Goal: Task Accomplishment & Management: Complete application form

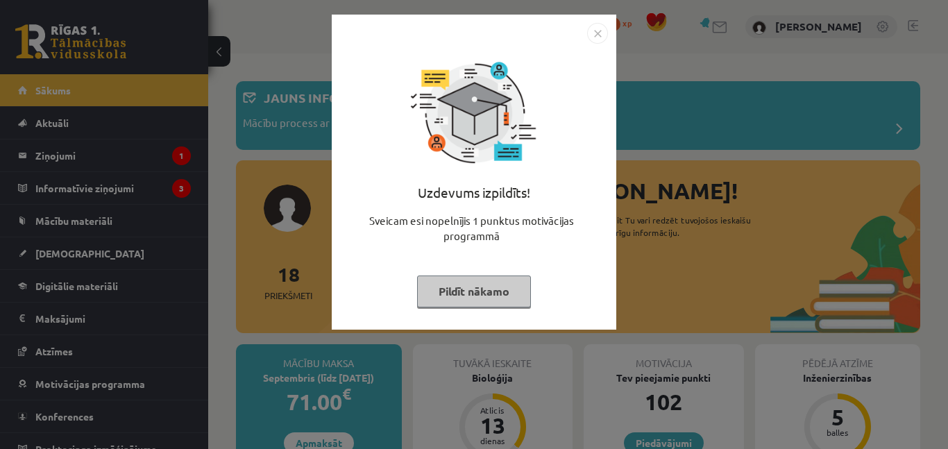
click at [457, 297] on button "Pildīt nākamo" at bounding box center [474, 292] width 114 height 32
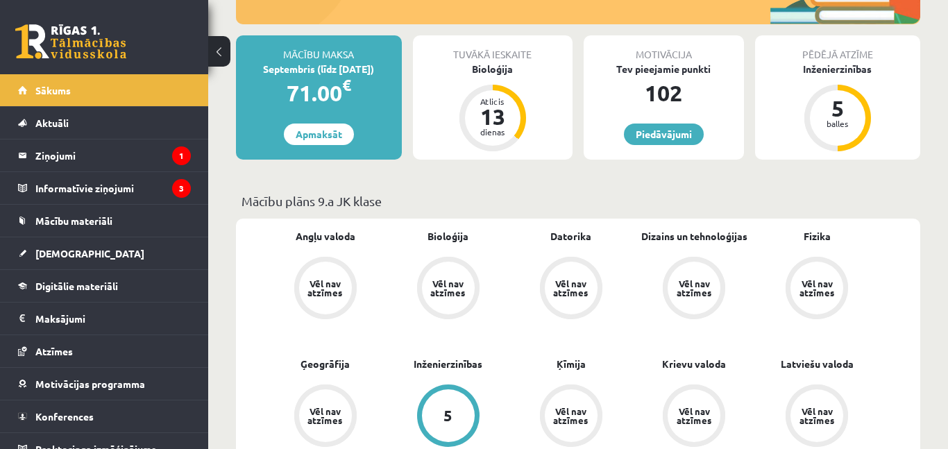
scroll to position [312, 0]
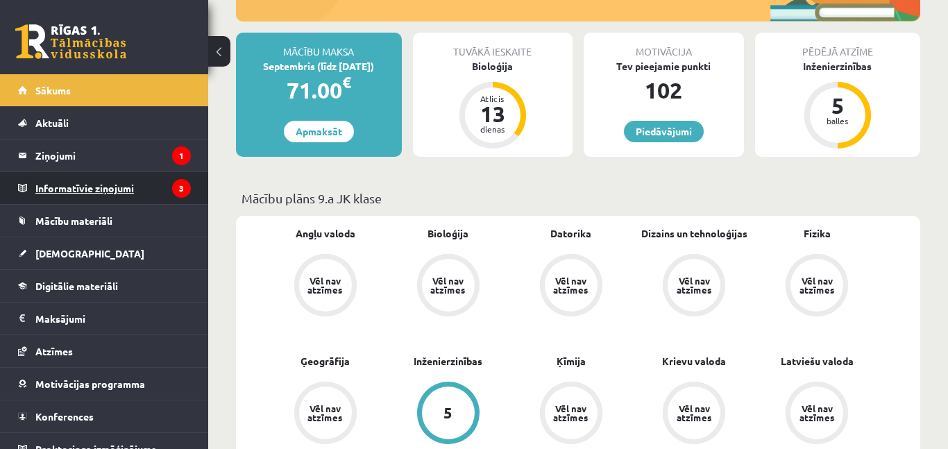
click at [85, 189] on legend "Informatīvie ziņojumi 3" at bounding box center [112, 188] width 155 height 32
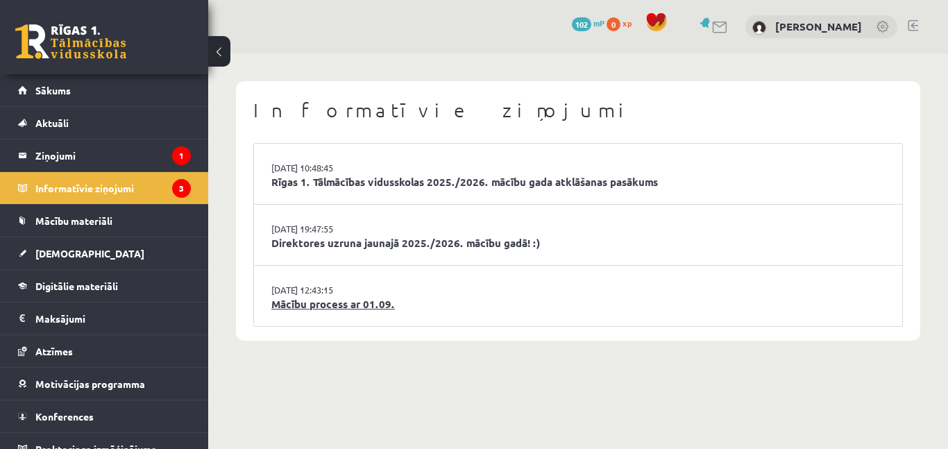
click at [403, 306] on link "Mācību process ar 01.09." at bounding box center [577, 304] width 613 height 16
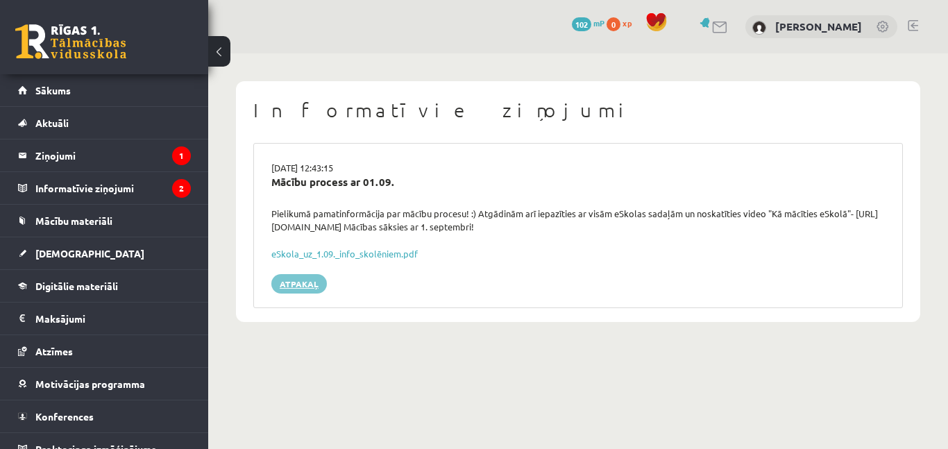
click at [293, 280] on link "Atpakaļ" at bounding box center [299, 283] width 56 height 19
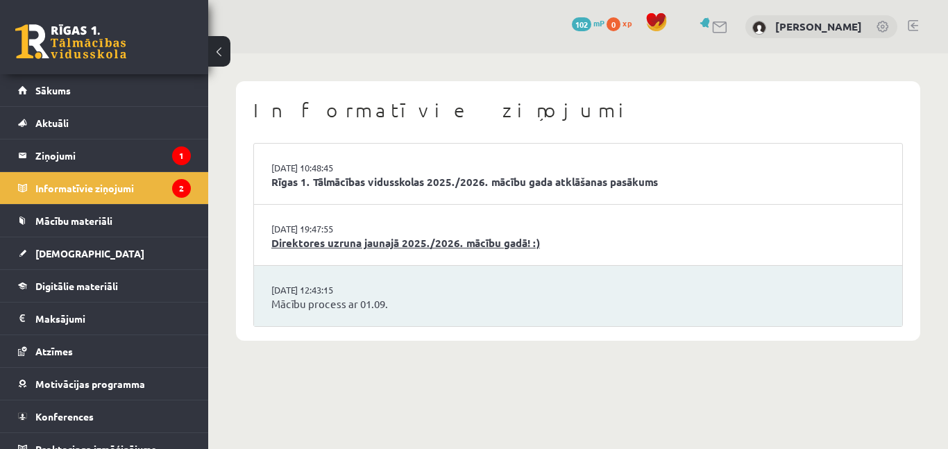
click at [344, 250] on link "Direktores uzruna jaunajā 2025./2026. mācību gadā! :)" at bounding box center [577, 243] width 613 height 16
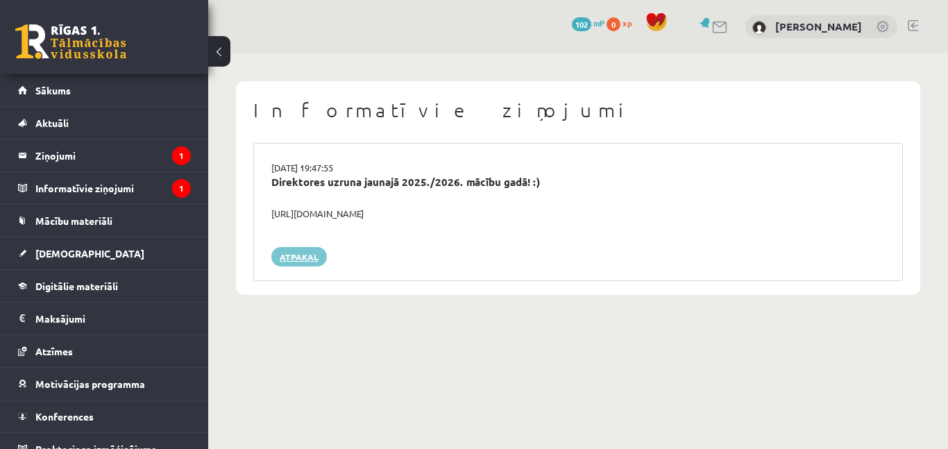
click at [303, 257] on link "Atpakaļ" at bounding box center [299, 256] width 56 height 19
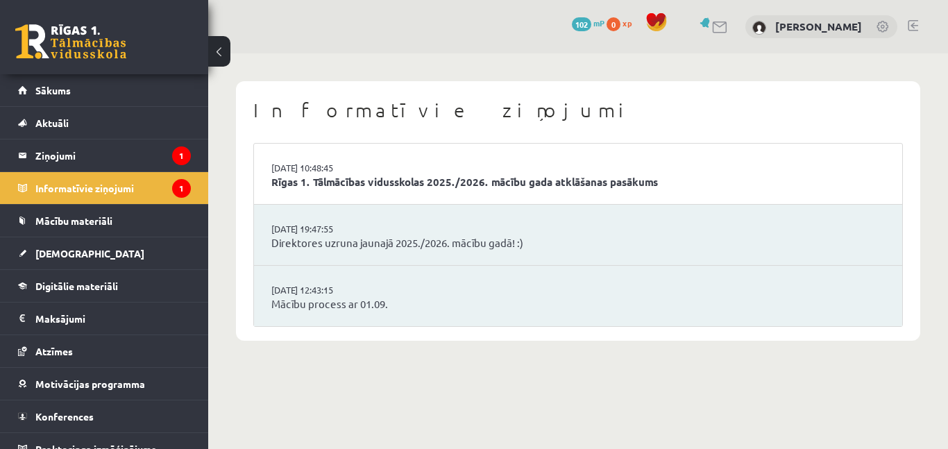
click at [343, 189] on link "Rīgas 1. Tālmācības vidusskolas 2025./2026. mācību gada atklāšanas pasākums" at bounding box center [577, 182] width 613 height 16
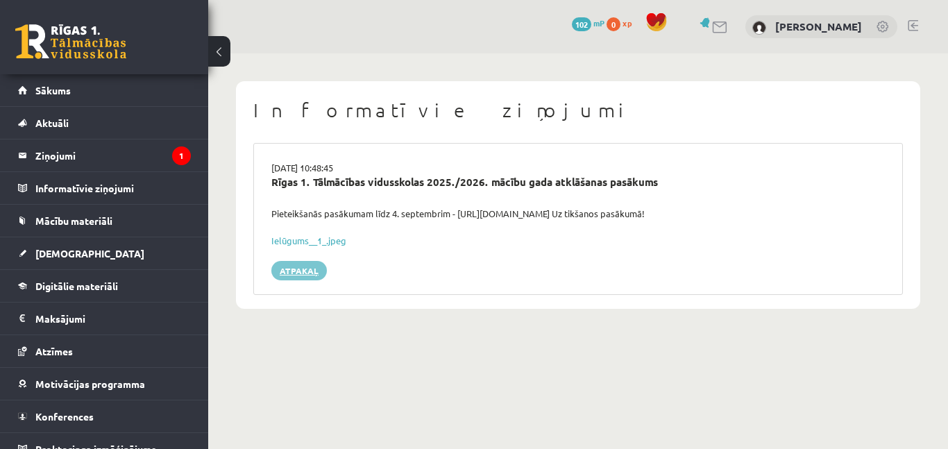
click at [298, 274] on link "Atpakaļ" at bounding box center [299, 270] width 56 height 19
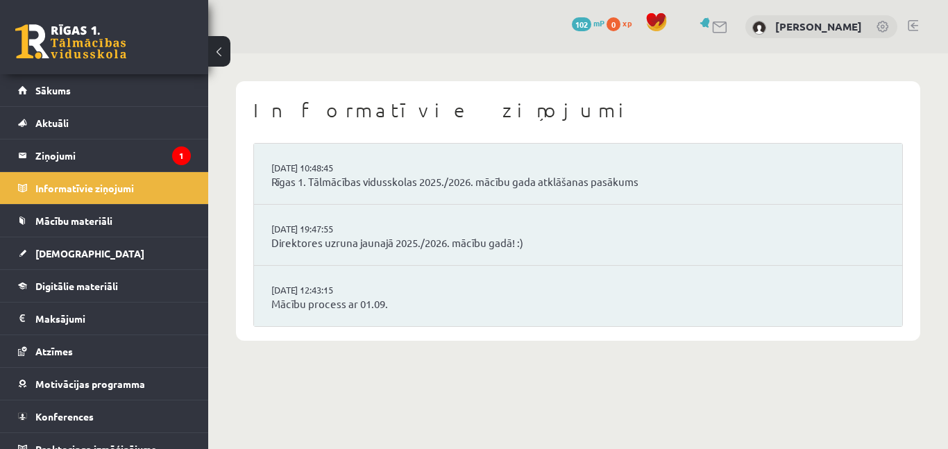
click at [112, 158] on legend "Ziņojumi 1" at bounding box center [112, 155] width 155 height 32
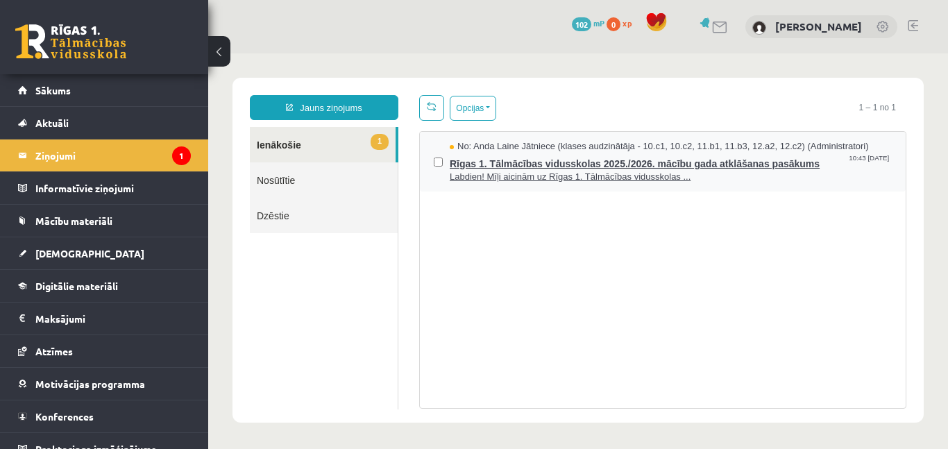
click at [483, 164] on span "Rīgas 1. Tālmācības vidusskolas 2025./2026. mācību gada atklāšanas pasākums" at bounding box center [671, 161] width 442 height 17
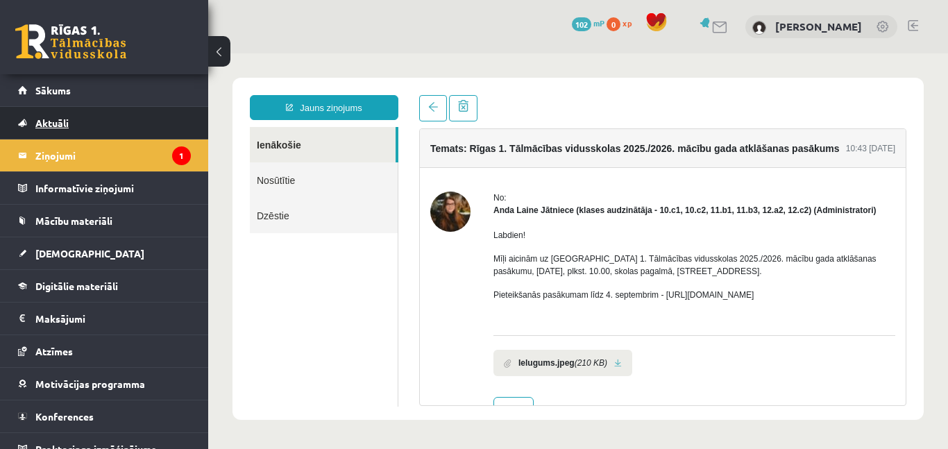
click at [80, 122] on link "Aktuāli" at bounding box center [104, 123] width 173 height 32
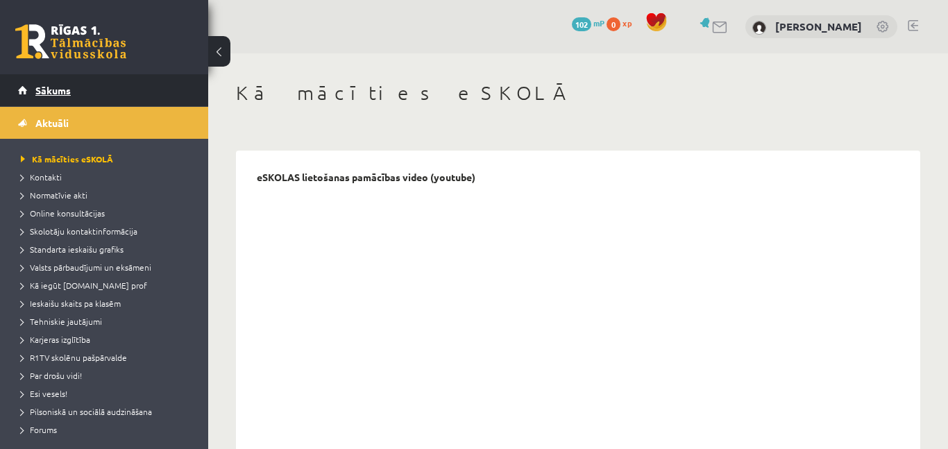
click at [62, 90] on span "Sākums" at bounding box center [52, 90] width 35 height 12
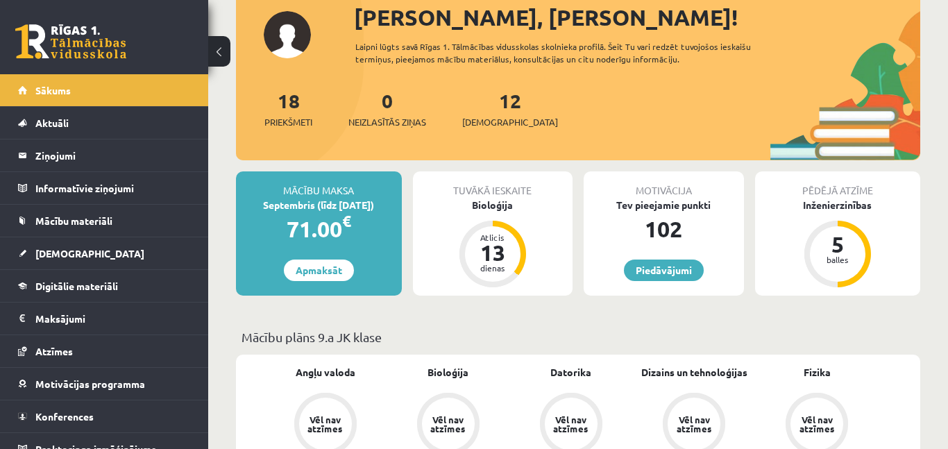
scroll to position [93, 0]
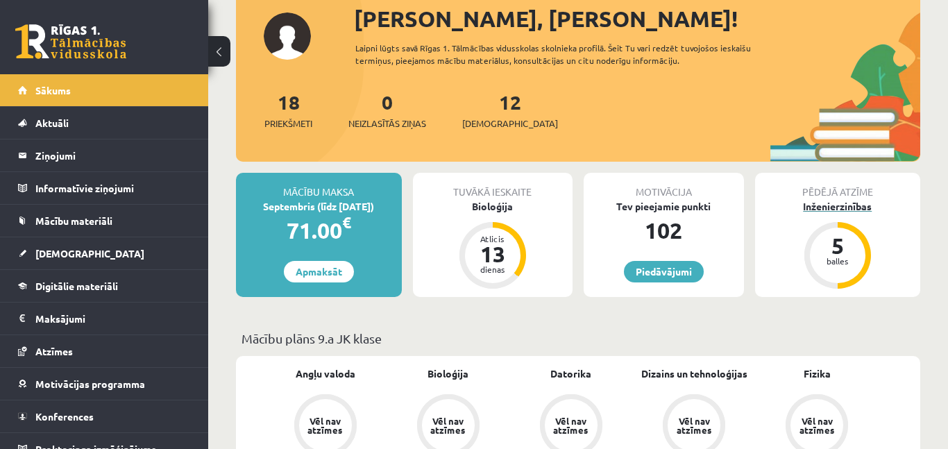
click at [845, 207] on div "Inženierzinības" at bounding box center [838, 206] width 166 height 15
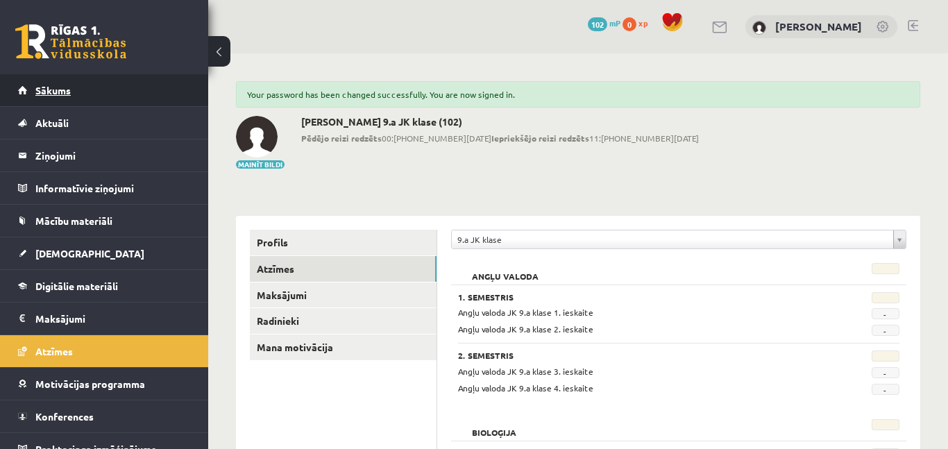
click at [60, 98] on link "Sākums" at bounding box center [104, 90] width 173 height 32
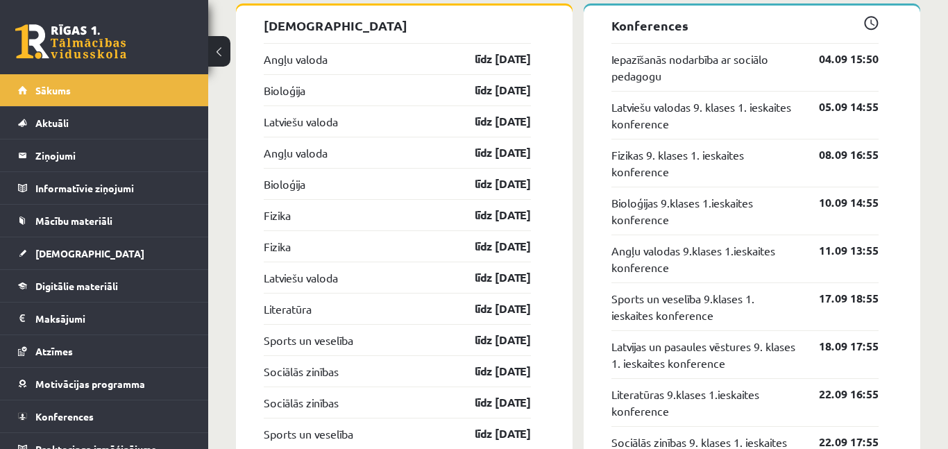
scroll to position [1405, 0]
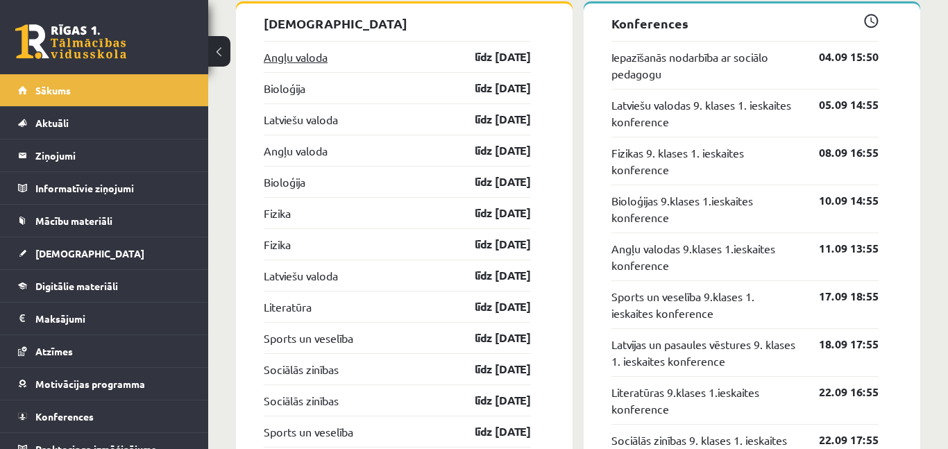
click at [293, 55] on link "Angļu valoda" at bounding box center [296, 57] width 64 height 17
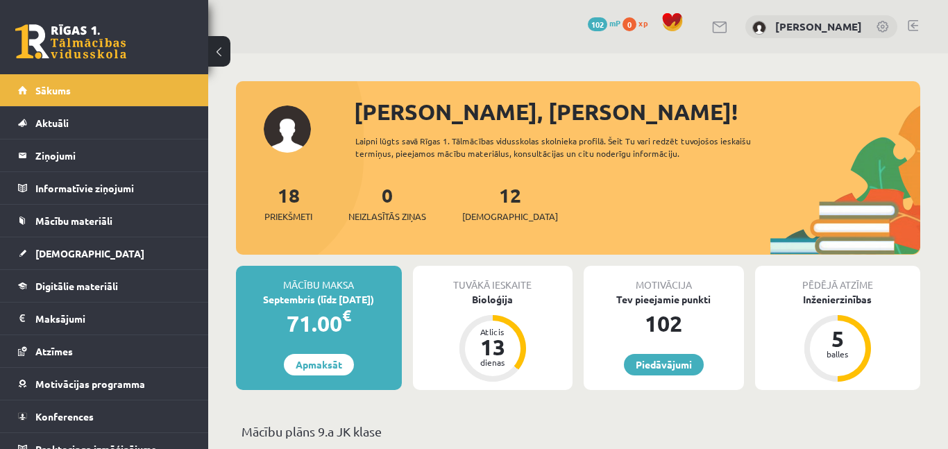
scroll to position [1405, 0]
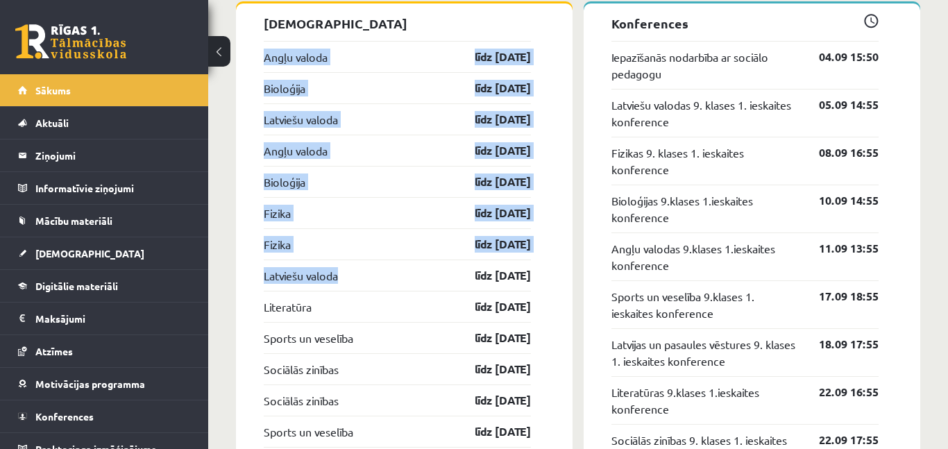
drag, startPoint x: 349, startPoint y: 280, endPoint x: 231, endPoint y: 35, distance: 271.3
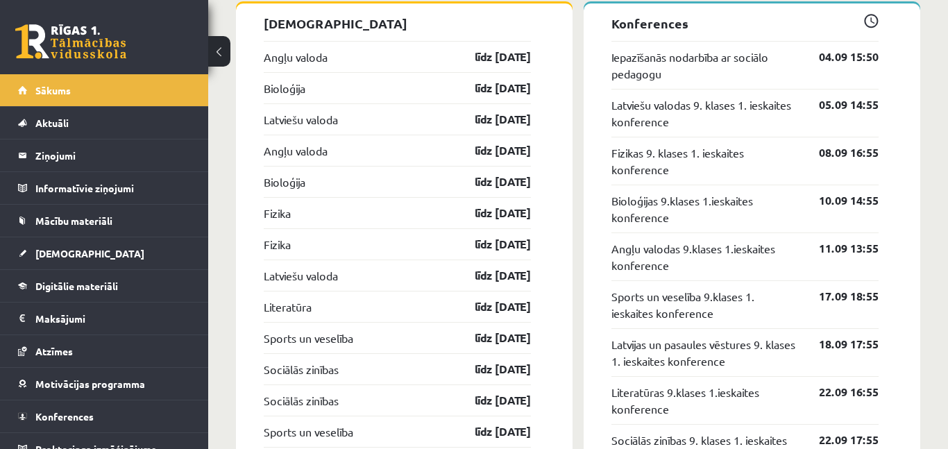
drag, startPoint x: 351, startPoint y: 150, endPoint x: 335, endPoint y: 149, distance: 16.0
click at [335, 149] on div "Angļu valoda līdz 15.09.25" at bounding box center [397, 150] width 267 height 31
click at [297, 60] on link "Angļu valoda" at bounding box center [296, 57] width 64 height 17
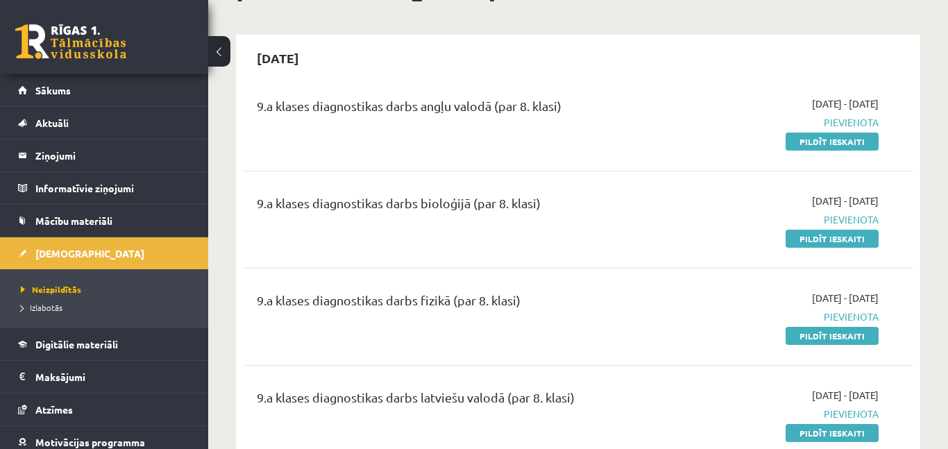
scroll to position [134, 0]
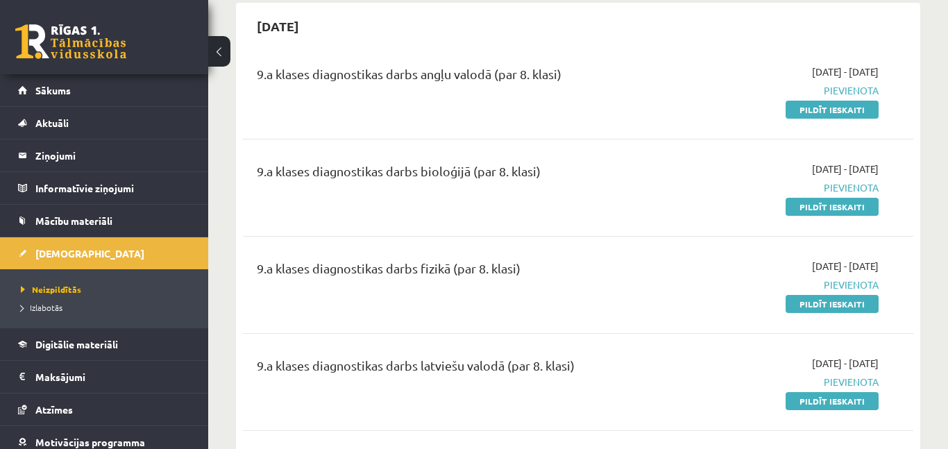
drag, startPoint x: 824, startPoint y: 87, endPoint x: 879, endPoint y: 87, distance: 54.8
click at [879, 87] on div "2025-09-01 - 2025-09-15 Pievienota Pildīt ieskaiti" at bounding box center [782, 91] width 214 height 52
click at [833, 113] on link "Pildīt ieskaiti" at bounding box center [832, 110] width 93 height 18
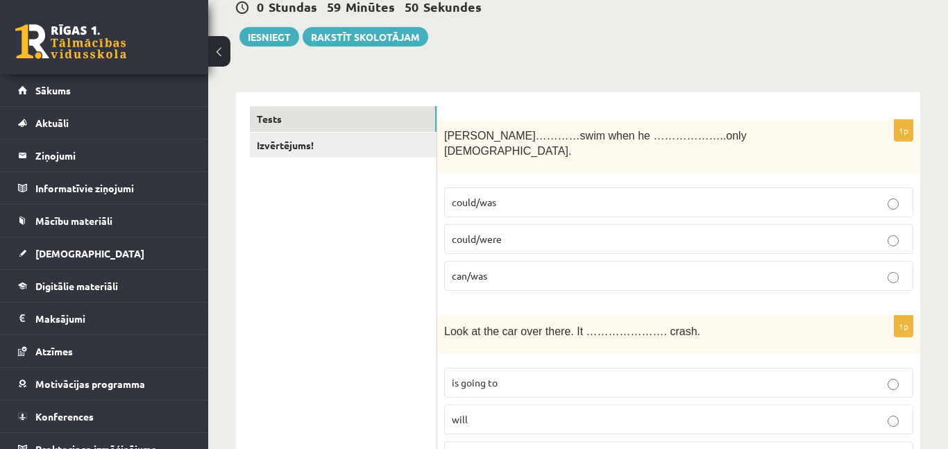
scroll to position [155, 0]
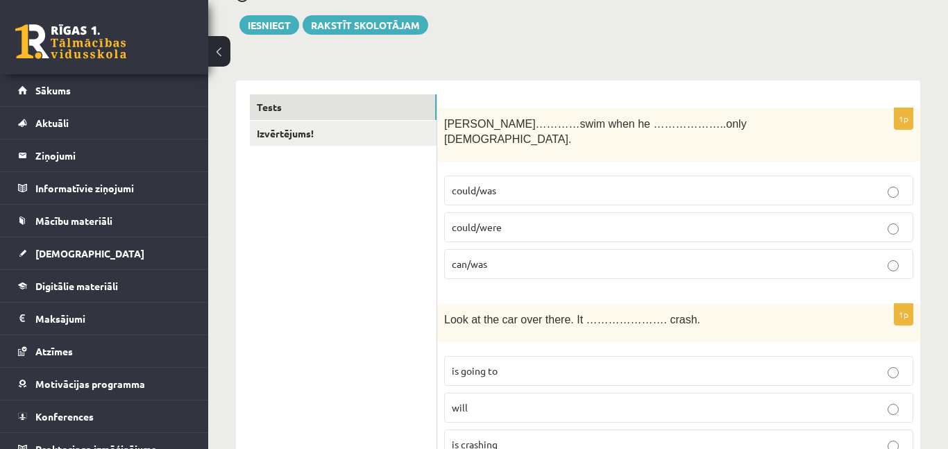
click at [484, 257] on p "can/was" at bounding box center [679, 264] width 454 height 15
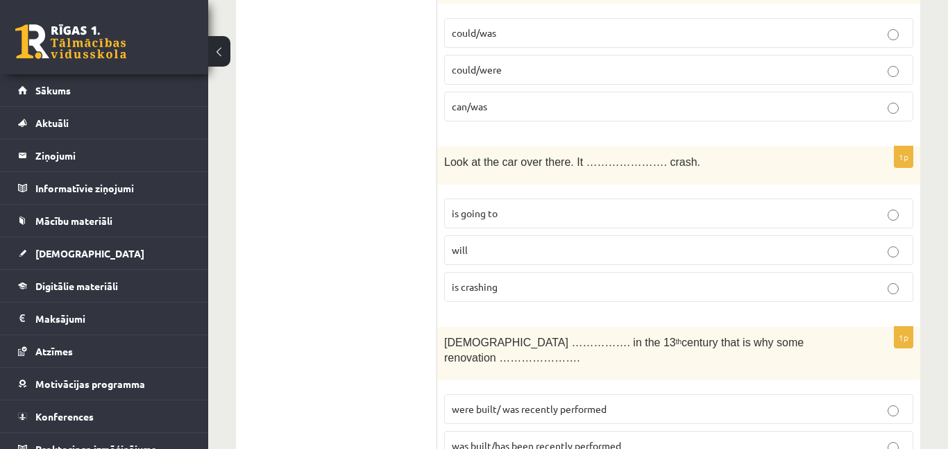
scroll to position [312, 0]
click at [503, 207] on p "is going to" at bounding box center [679, 214] width 454 height 15
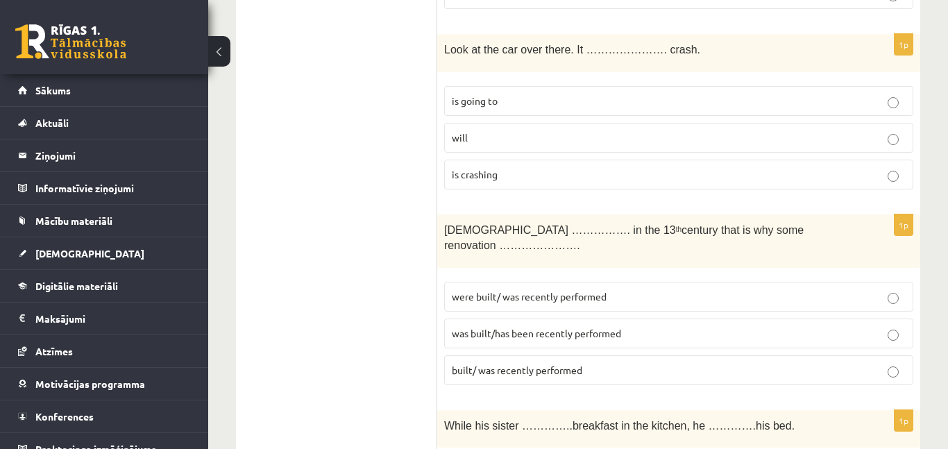
scroll to position [423, 0]
click at [518, 320] on label "was built/has been recently performed" at bounding box center [678, 335] width 469 height 30
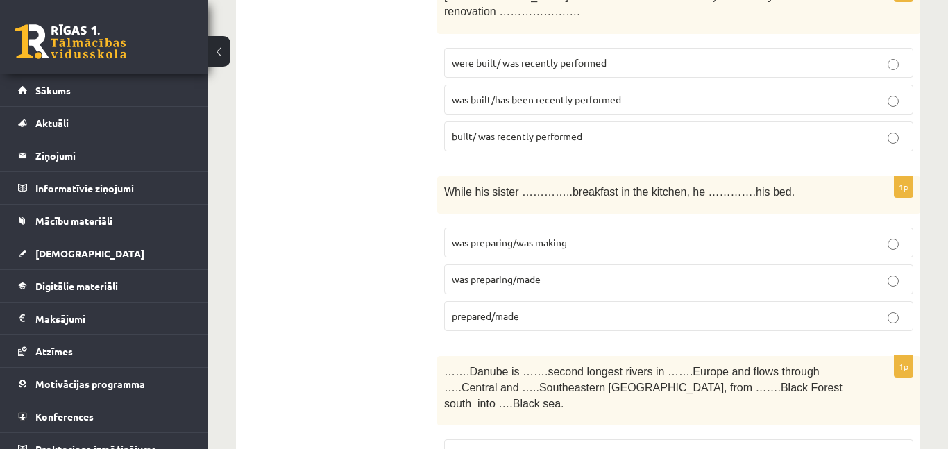
scroll to position [659, 0]
click at [529, 235] on span "was preparing/was making" at bounding box center [509, 241] width 115 height 12
click at [490, 308] on p "prepared/made" at bounding box center [679, 315] width 454 height 15
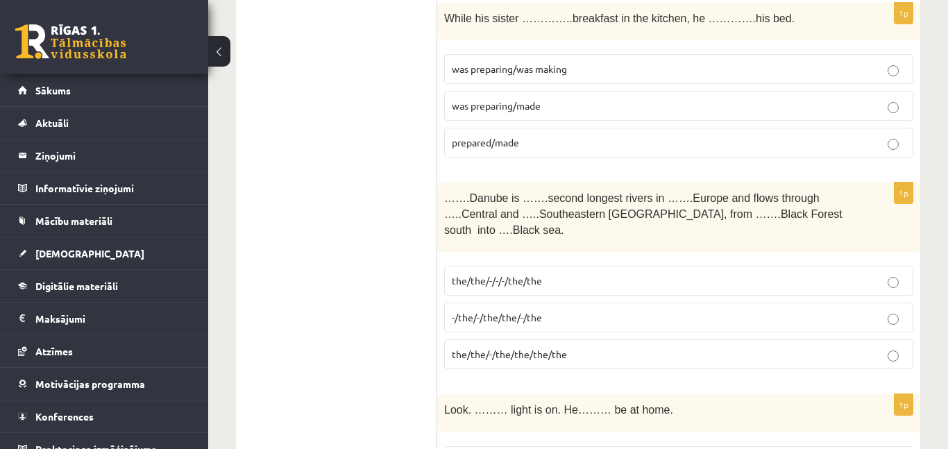
scroll to position [837, 0]
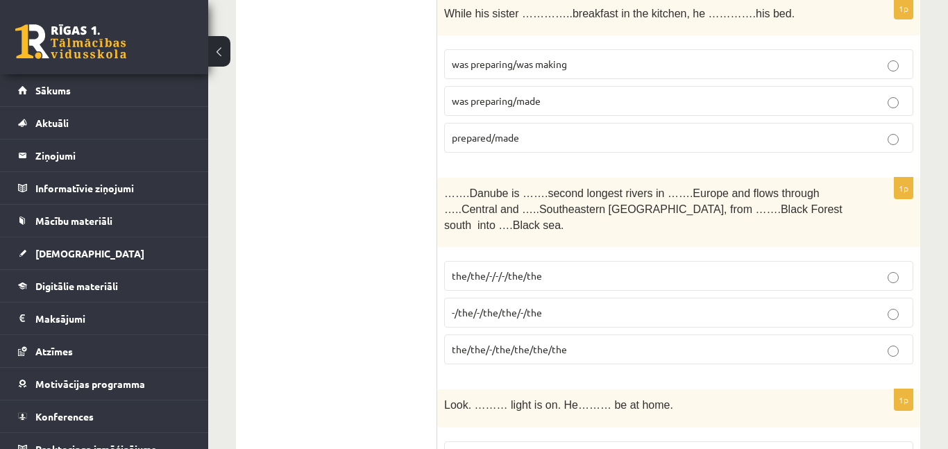
click at [493, 306] on span "-/the/-/the/the/-/the" at bounding box center [497, 312] width 90 height 12
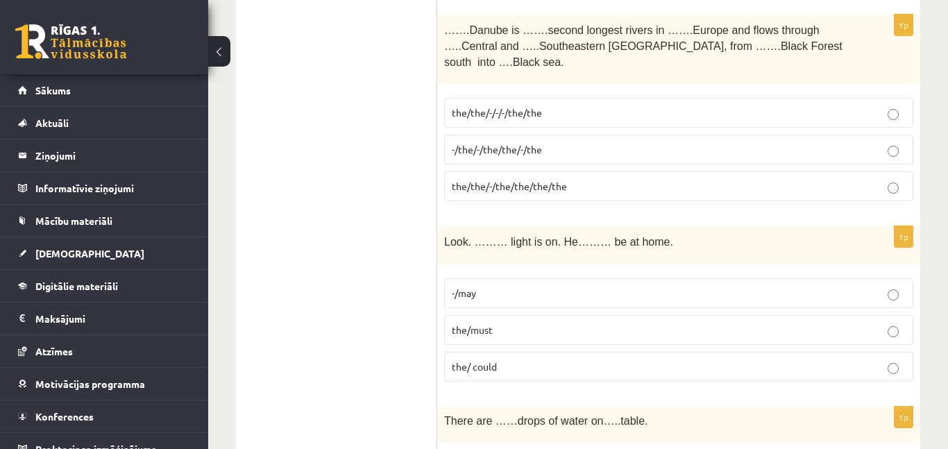
scroll to position [1028, 0]
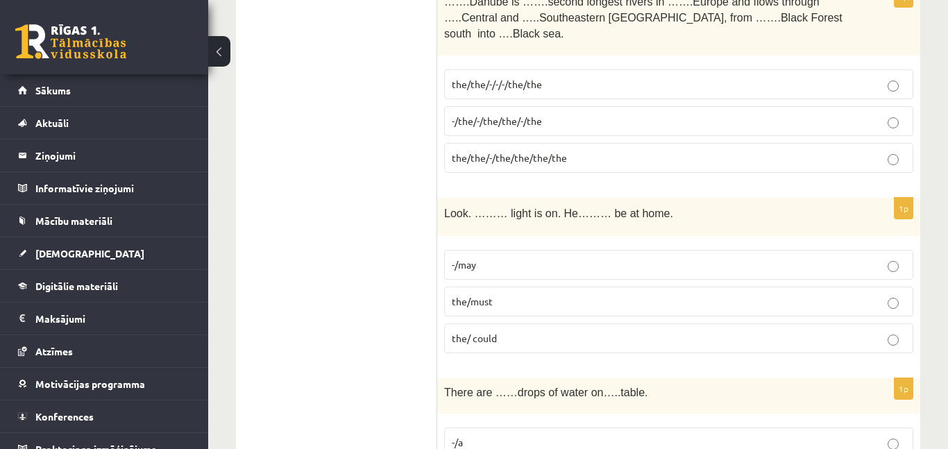
click at [503, 294] on p "the/must" at bounding box center [679, 301] width 454 height 15
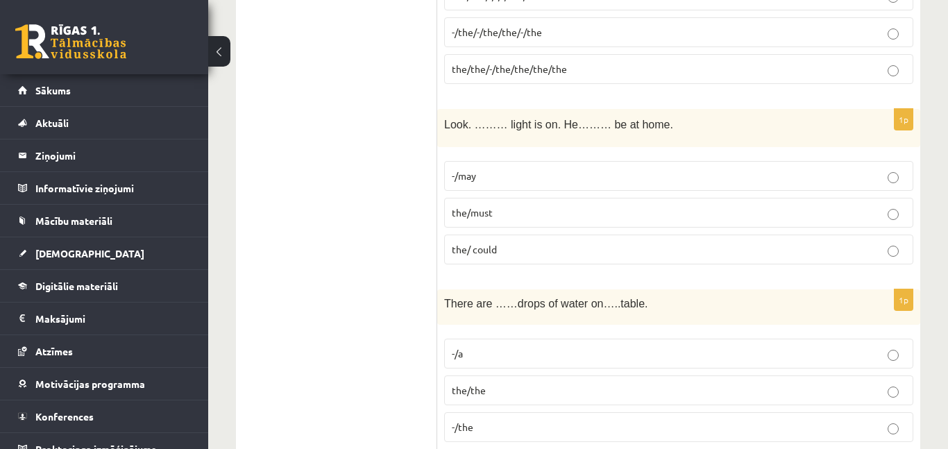
click at [489, 235] on label "the/ could" at bounding box center [678, 250] width 469 height 30
click at [495, 198] on label "the/must" at bounding box center [678, 213] width 469 height 30
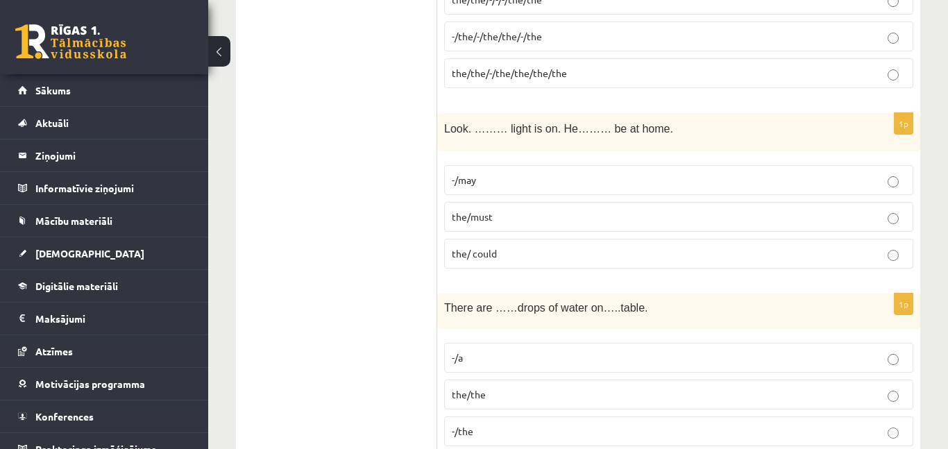
scroll to position [1114, 0]
click at [520, 238] on label "the/ could" at bounding box center [678, 253] width 469 height 30
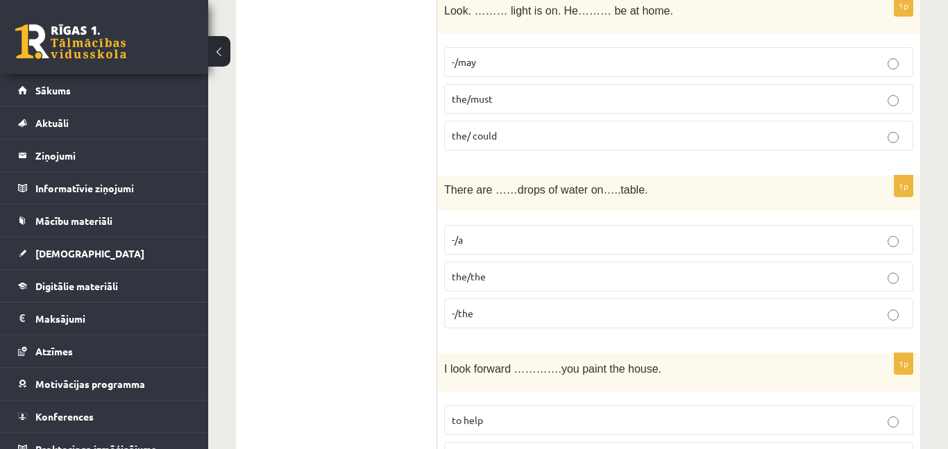
scroll to position [1235, 0]
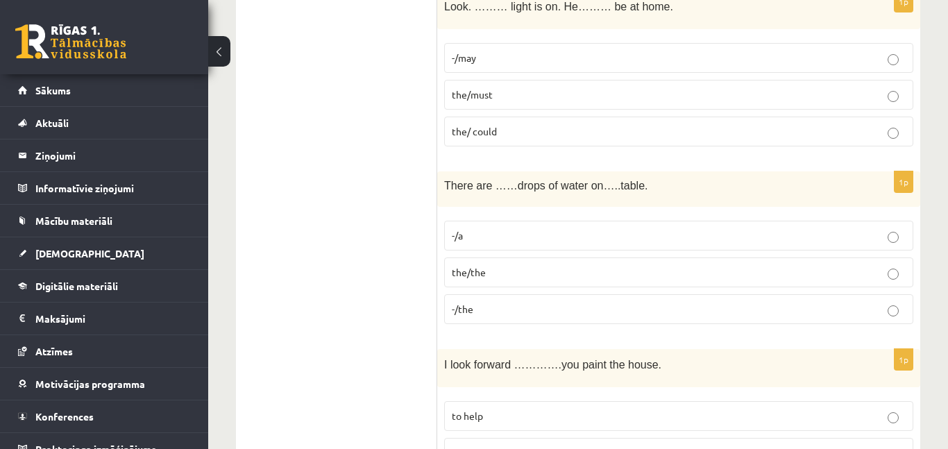
click at [501, 302] on p "-/the" at bounding box center [679, 309] width 454 height 15
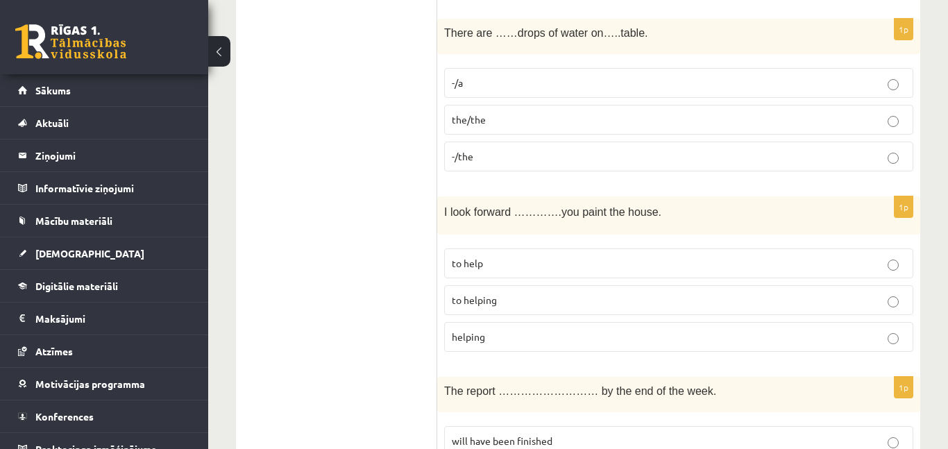
scroll to position [1389, 0]
click at [552, 285] on label "to helping" at bounding box center [678, 300] width 469 height 30
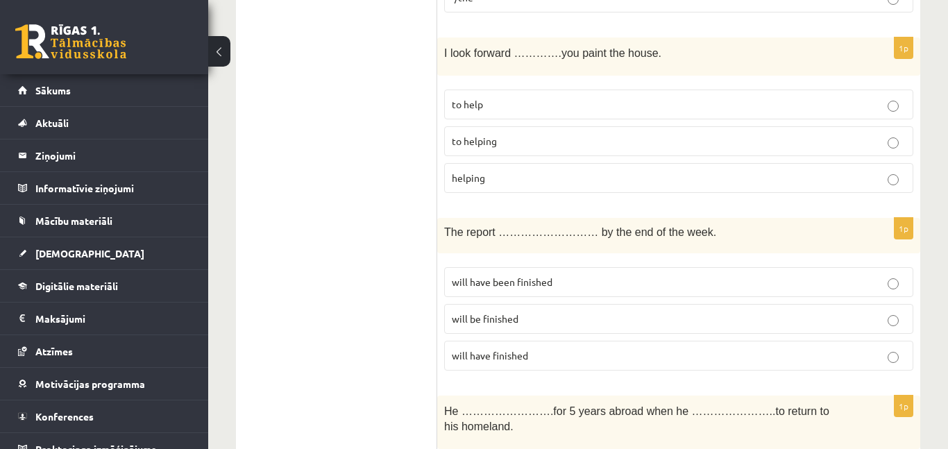
scroll to position [1574, 0]
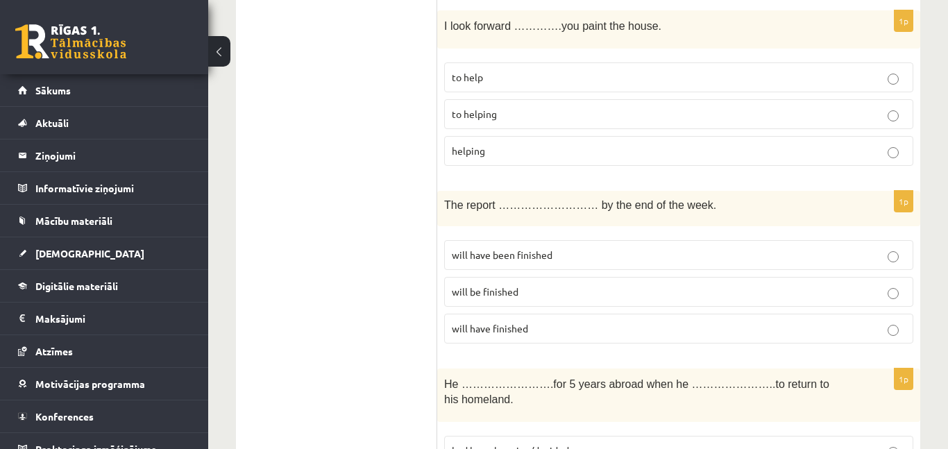
click at [471, 285] on span "will be finished" at bounding box center [485, 291] width 67 height 12
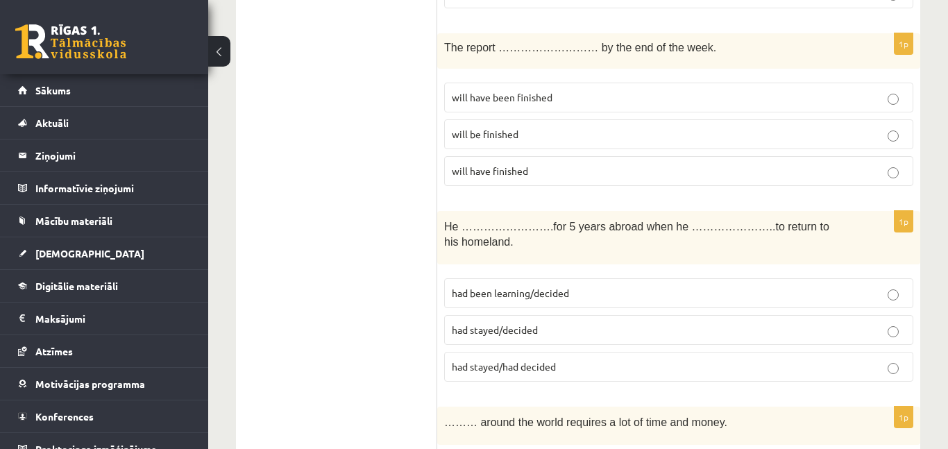
scroll to position [1763, 0]
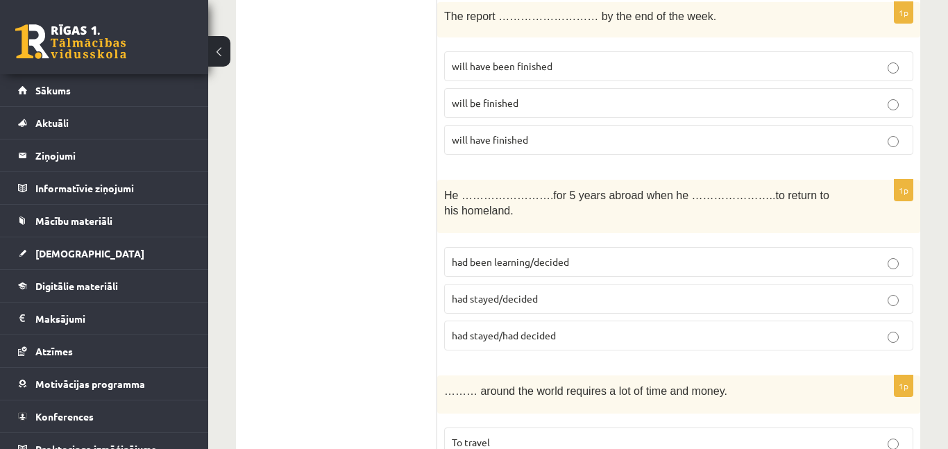
click at [543, 255] on span "had been learning/decided" at bounding box center [510, 261] width 117 height 12
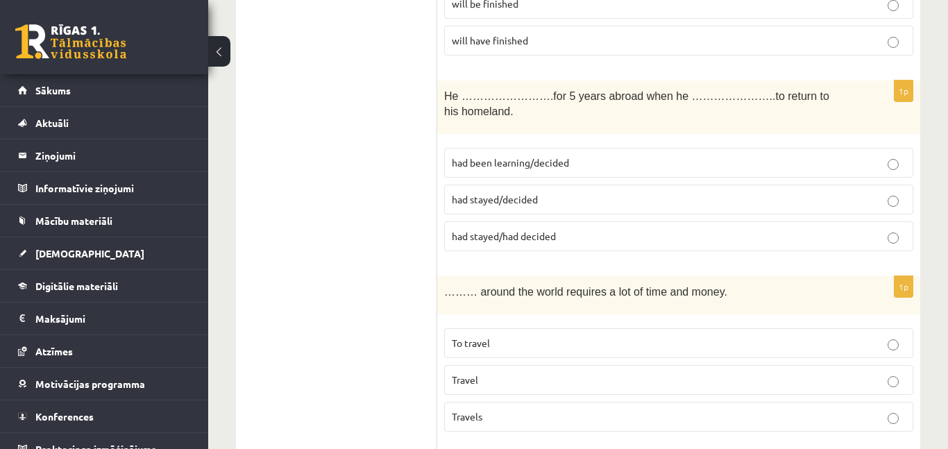
scroll to position [1894, 0]
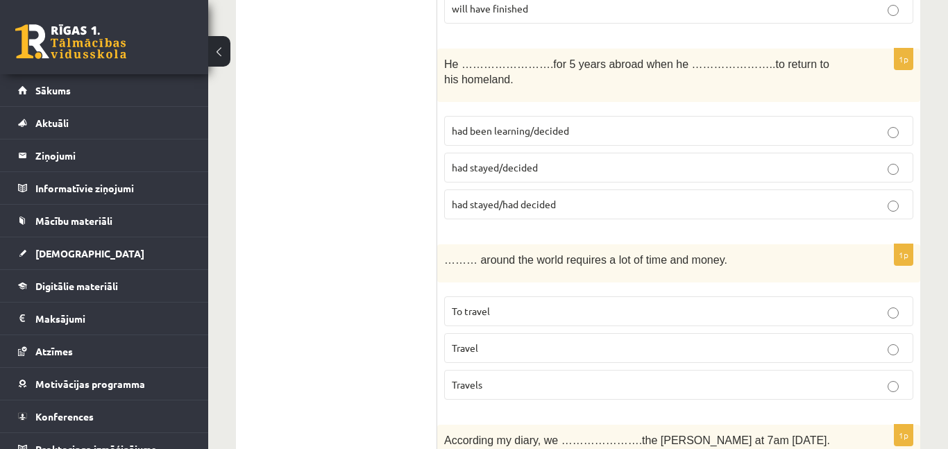
click at [468, 305] on span "To travel" at bounding box center [471, 311] width 38 height 12
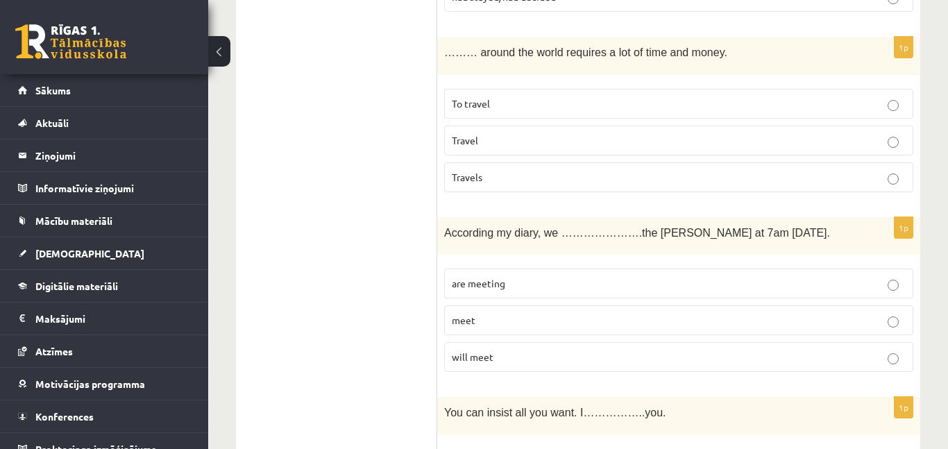
scroll to position [2108, 0]
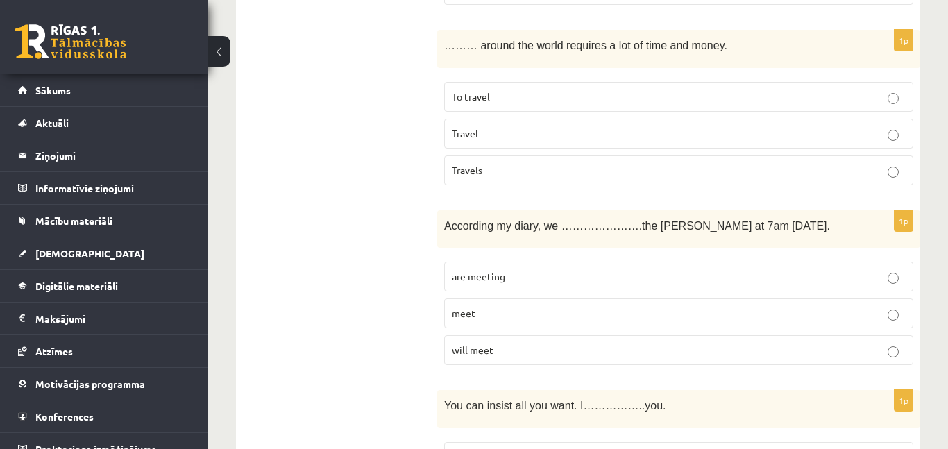
click at [484, 335] on label "will meet" at bounding box center [678, 350] width 469 height 30
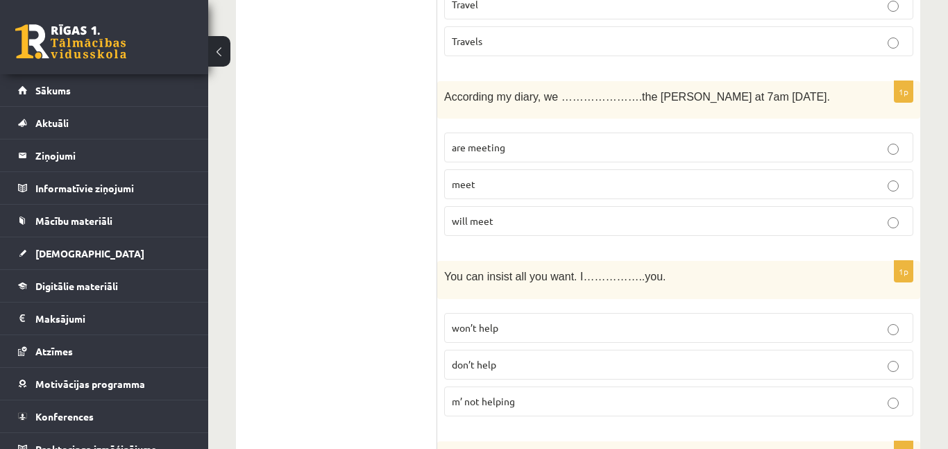
scroll to position [2246, 0]
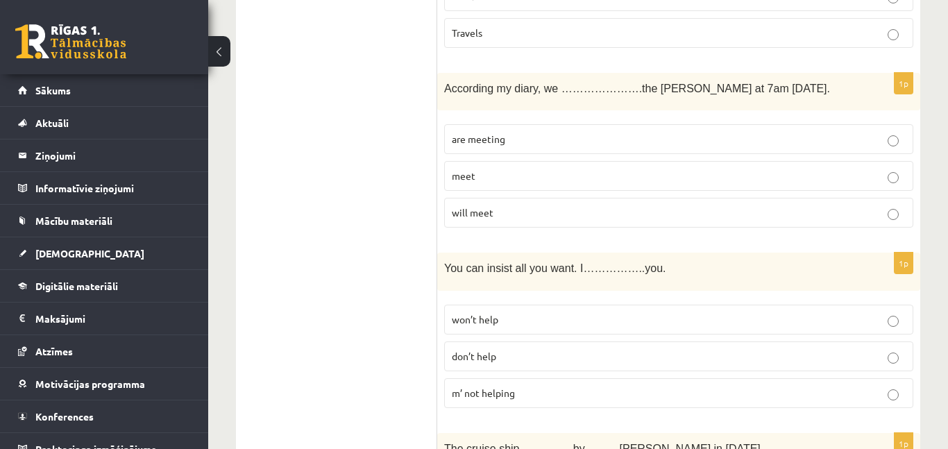
click at [523, 312] on p "won’t help" at bounding box center [679, 319] width 454 height 15
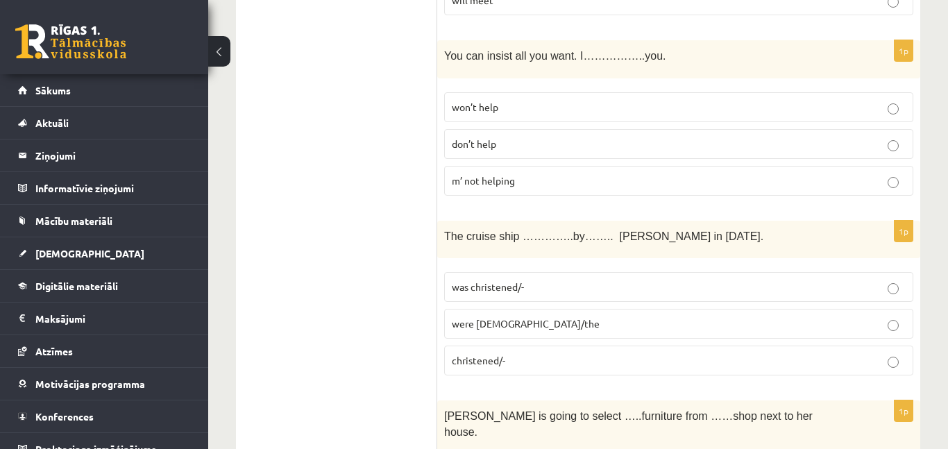
scroll to position [2462, 0]
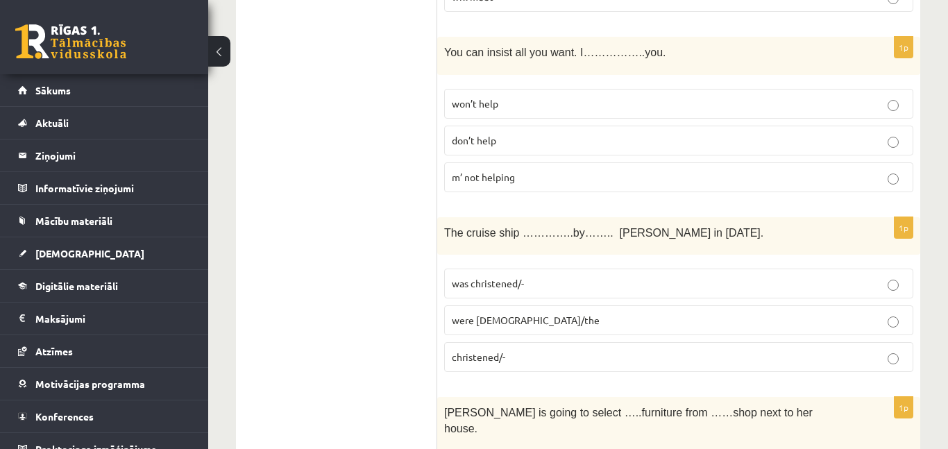
click at [524, 314] on span "were christened/the" at bounding box center [526, 320] width 148 height 12
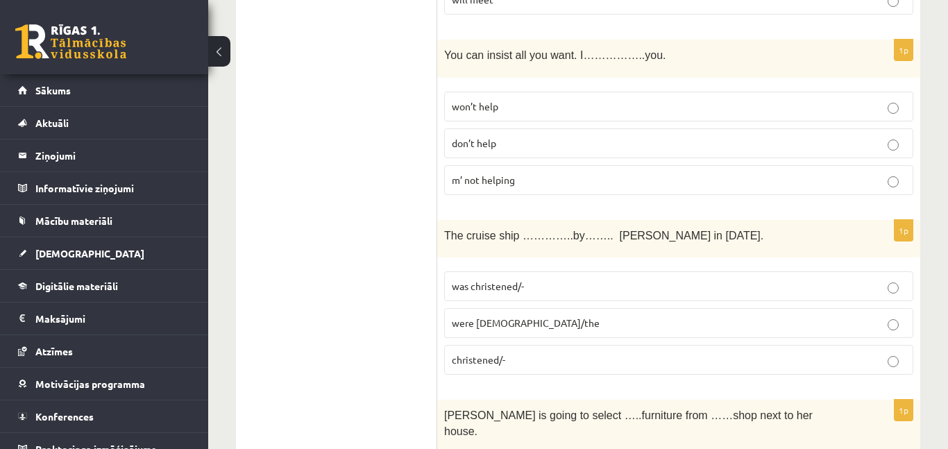
scroll to position [2460, 0]
drag, startPoint x: 454, startPoint y: 296, endPoint x: 495, endPoint y: 296, distance: 41.6
click at [495, 352] on span "christened/-" at bounding box center [478, 358] width 53 height 12
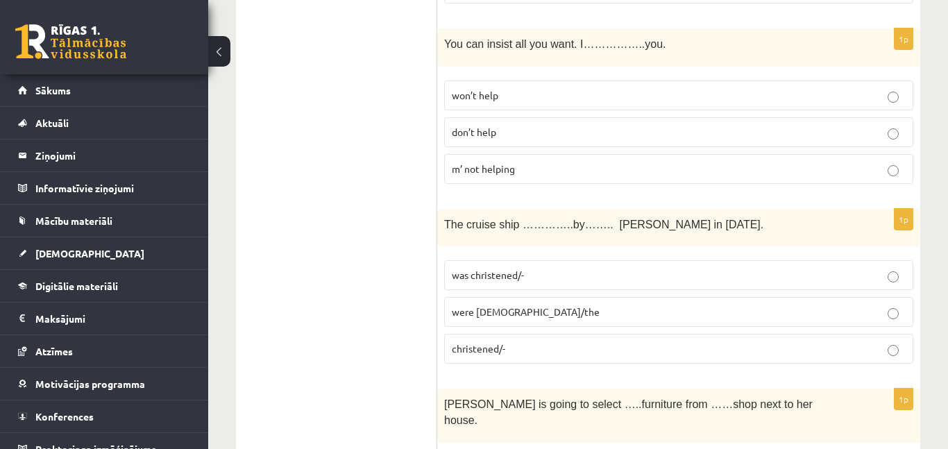
scroll to position [2475, 0]
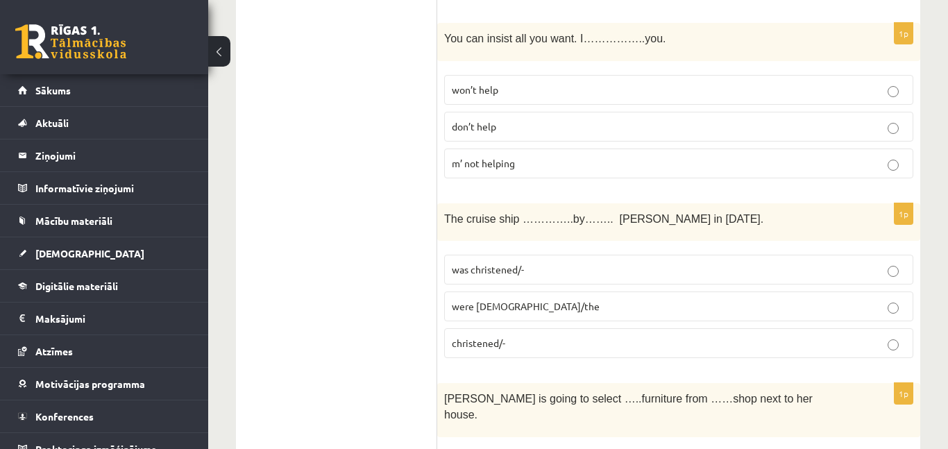
drag, startPoint x: 430, startPoint y: 187, endPoint x: 523, endPoint y: 247, distance: 110.5
click at [441, 203] on div "The cruise ship …………..by…….. Queen Elizabeth in 1987." at bounding box center [678, 222] width 483 height 38
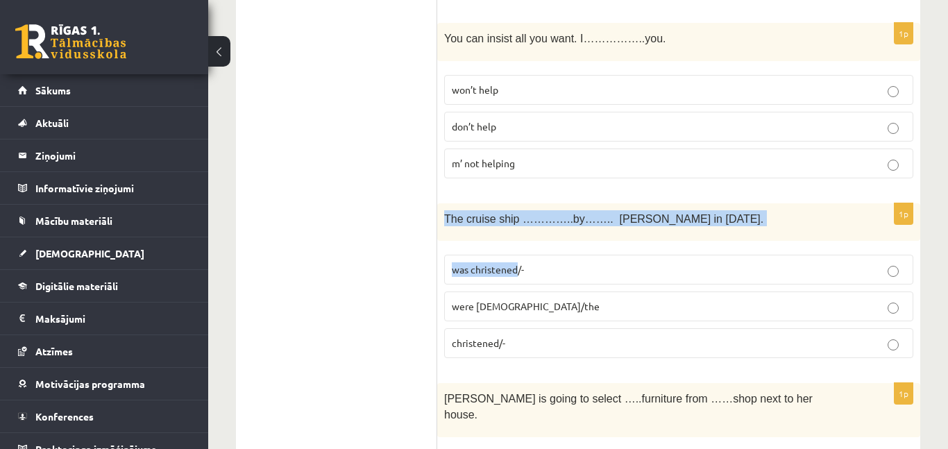
drag, startPoint x: 441, startPoint y: 153, endPoint x: 507, endPoint y: 212, distance: 88.0
click at [507, 212] on div "1p The cruise ship …………..by…….. Queen Elizabeth in 1987. was christened/- were …" at bounding box center [678, 286] width 483 height 167
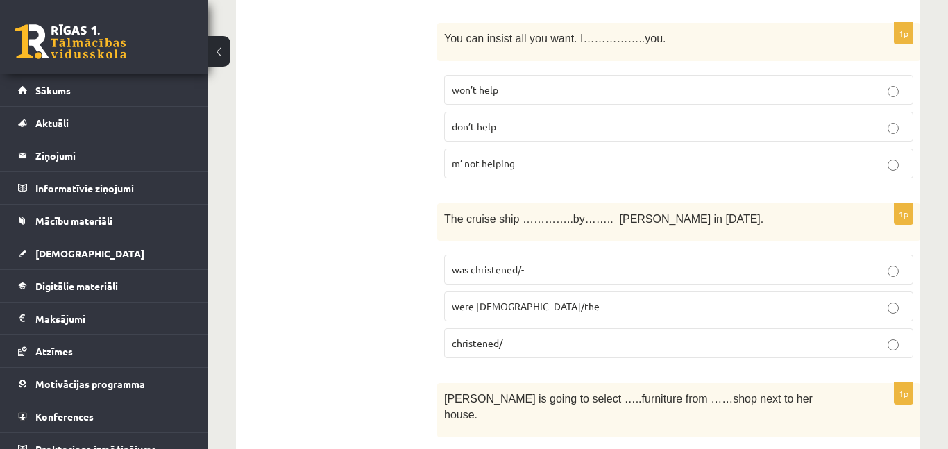
click at [545, 262] on p "was christened/-" at bounding box center [679, 269] width 454 height 15
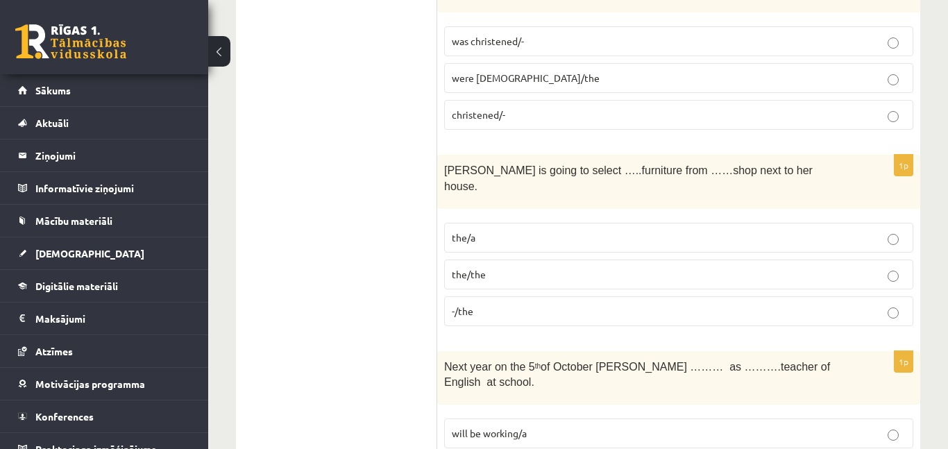
scroll to position [2705, 0]
click at [511, 303] on p "-/the" at bounding box center [679, 310] width 454 height 15
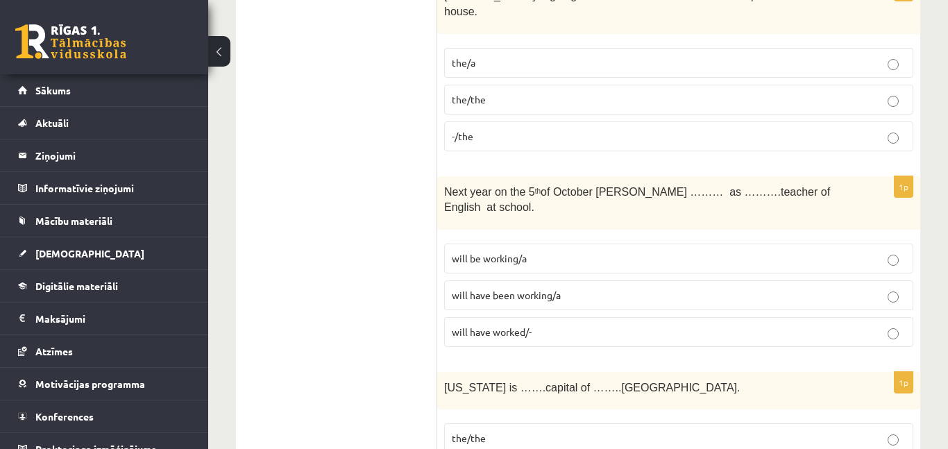
scroll to position [2879, 0]
click at [577, 287] on p "will have been working/a" at bounding box center [679, 294] width 454 height 15
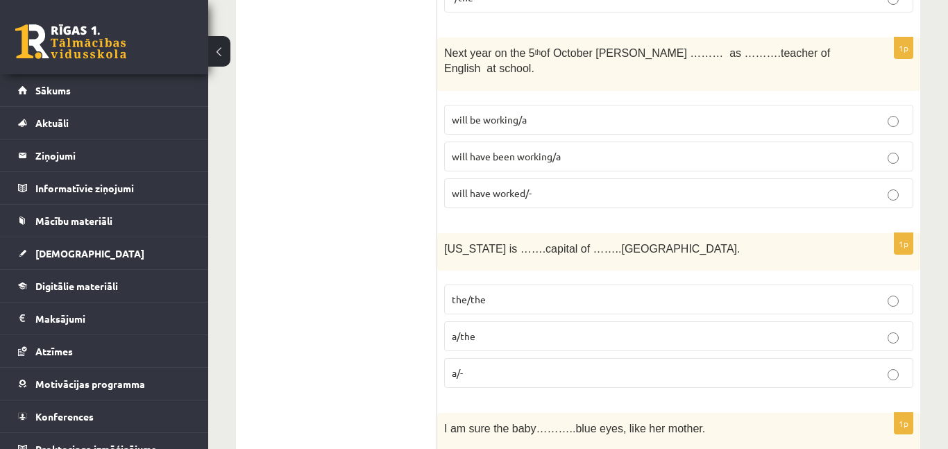
scroll to position [3019, 0]
click at [481, 364] on p "a/-" at bounding box center [679, 371] width 454 height 15
click at [474, 282] on label "the/the" at bounding box center [678, 297] width 469 height 30
click at [474, 328] on span "a/the" at bounding box center [464, 334] width 24 height 12
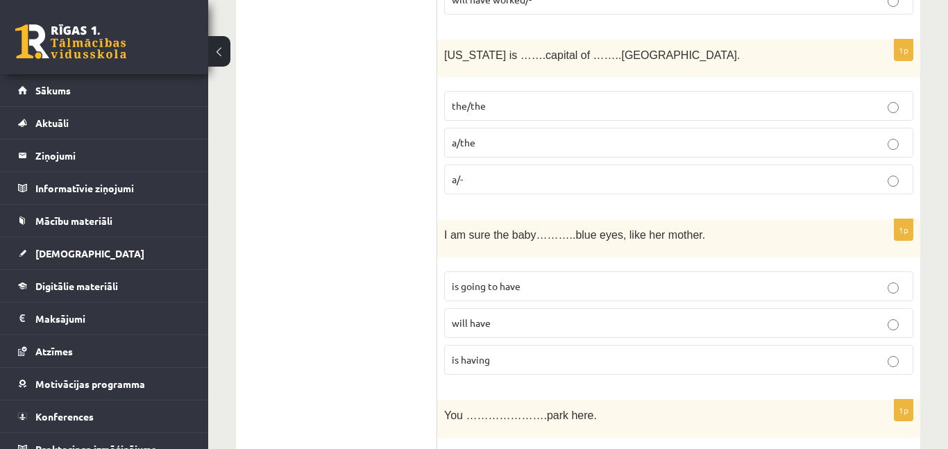
scroll to position [3219, 0]
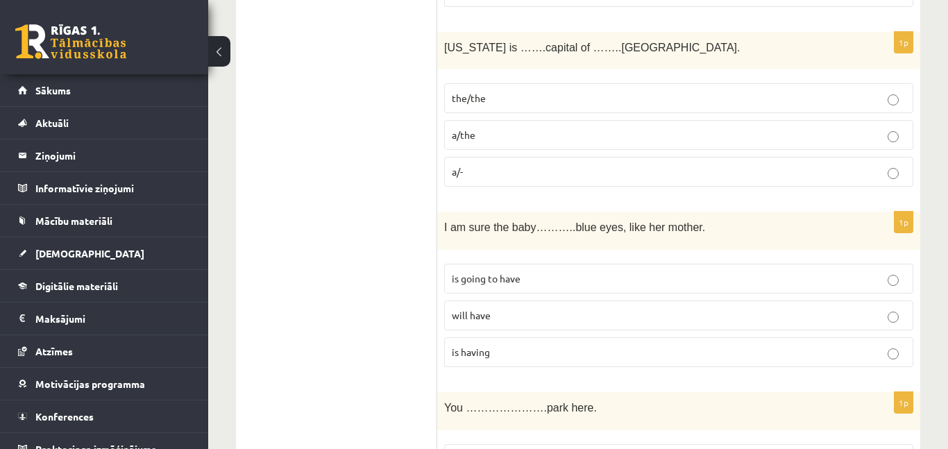
click at [462, 309] on span "will have" at bounding box center [471, 315] width 39 height 12
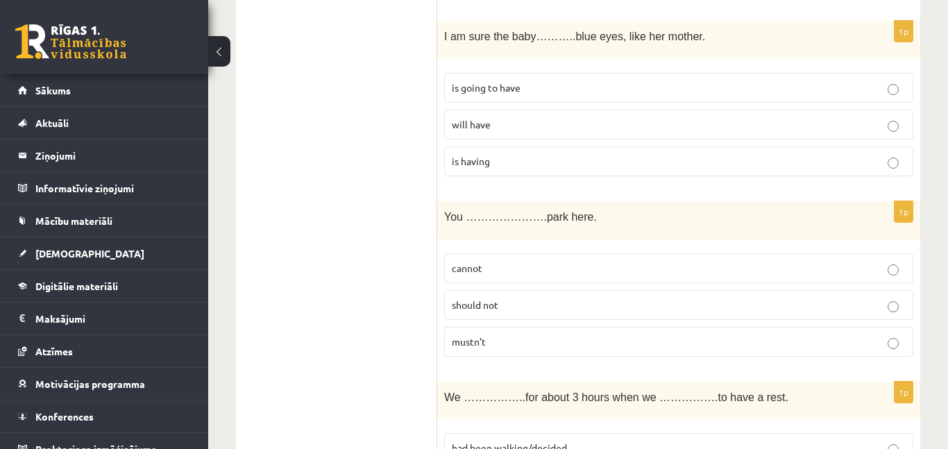
scroll to position [3413, 0]
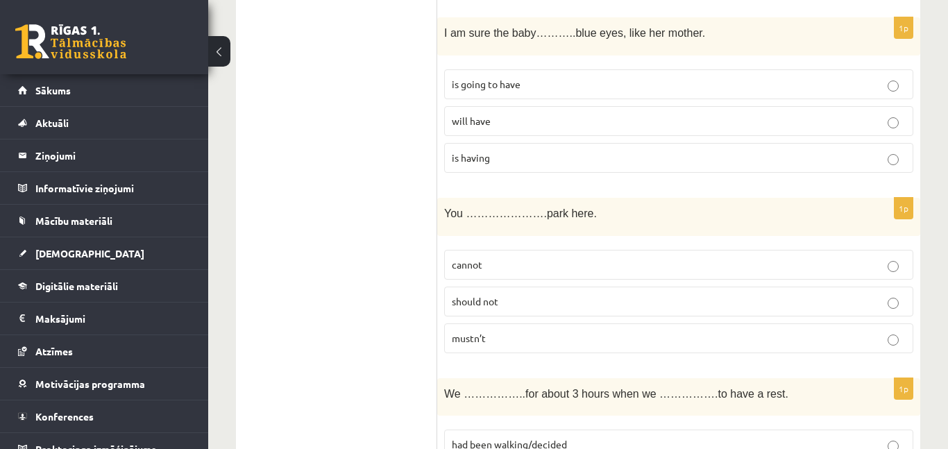
click at [520, 257] on p "cannot" at bounding box center [679, 264] width 454 height 15
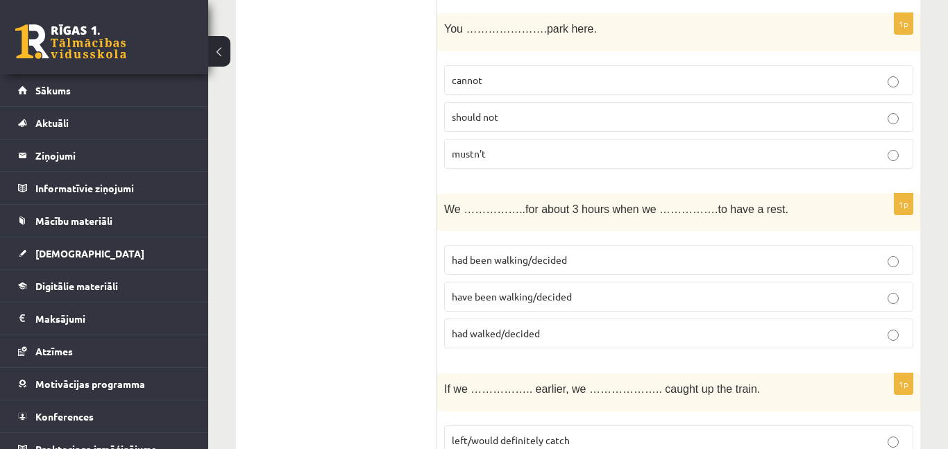
scroll to position [3600, 0]
click at [566, 251] on span "had been walking/decided" at bounding box center [509, 257] width 115 height 12
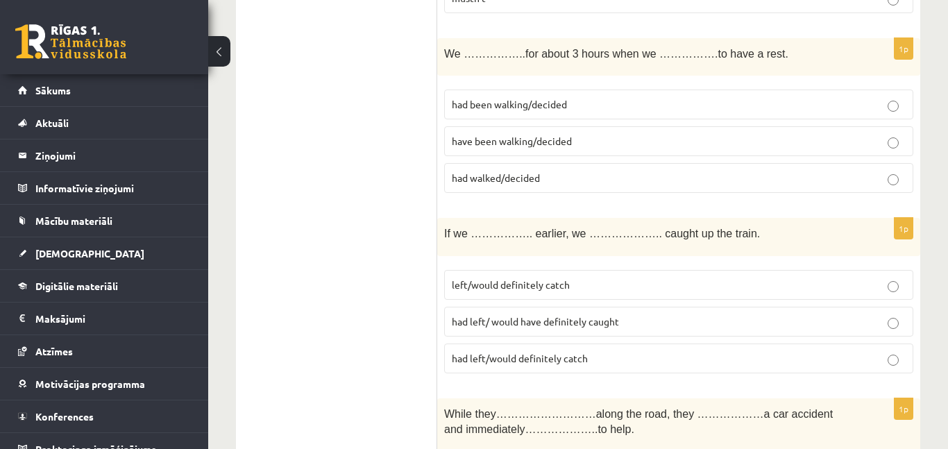
scroll to position [3766, 0]
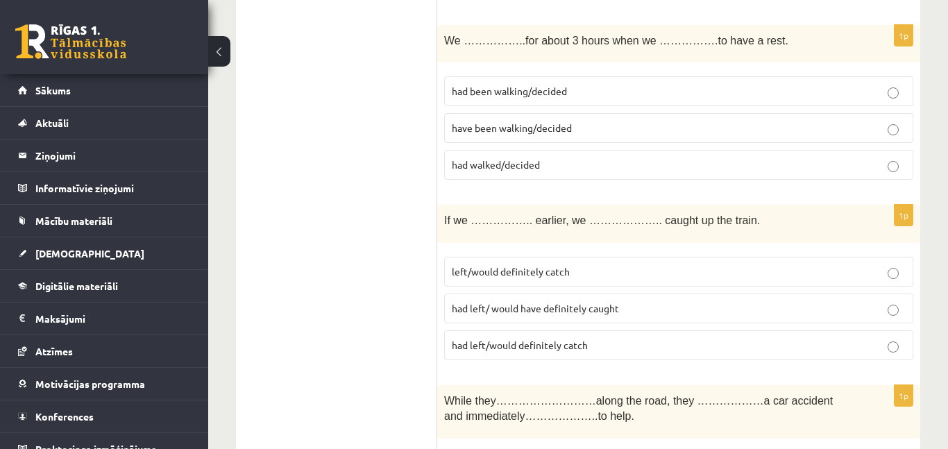
click at [527, 302] on span "had left/ would have definitely caught" at bounding box center [535, 308] width 167 height 12
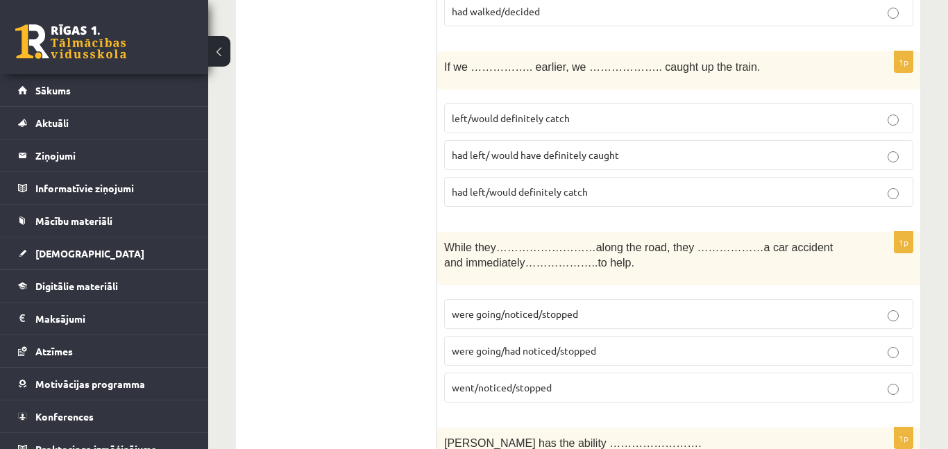
scroll to position [3922, 0]
click at [526, 305] on span "were going/noticed/stopped" at bounding box center [515, 311] width 126 height 12
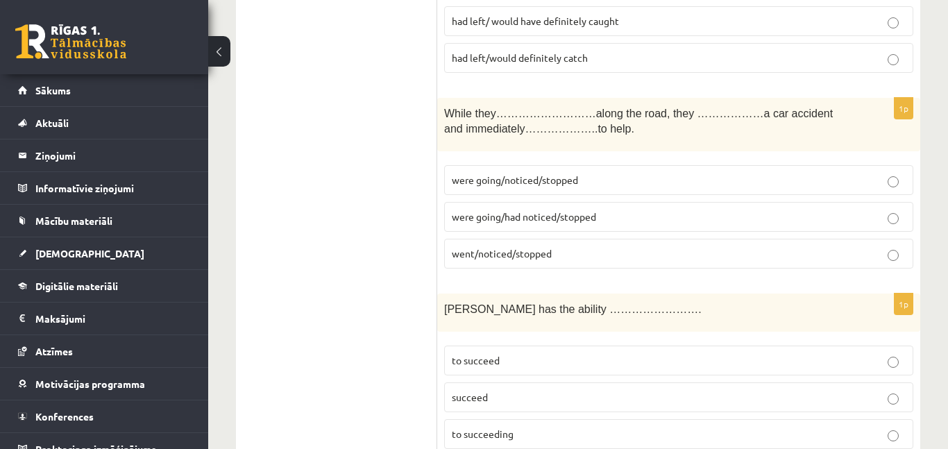
scroll to position [4105, 0]
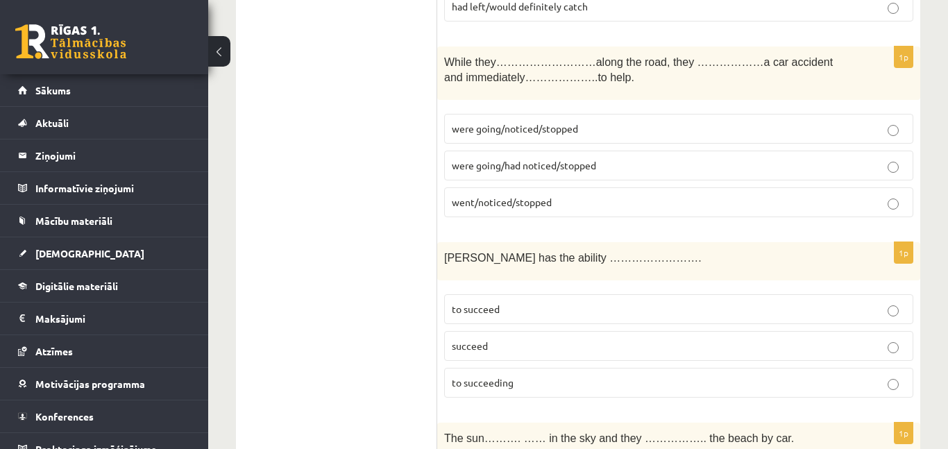
click at [489, 303] on span "to succeed" at bounding box center [476, 309] width 48 height 12
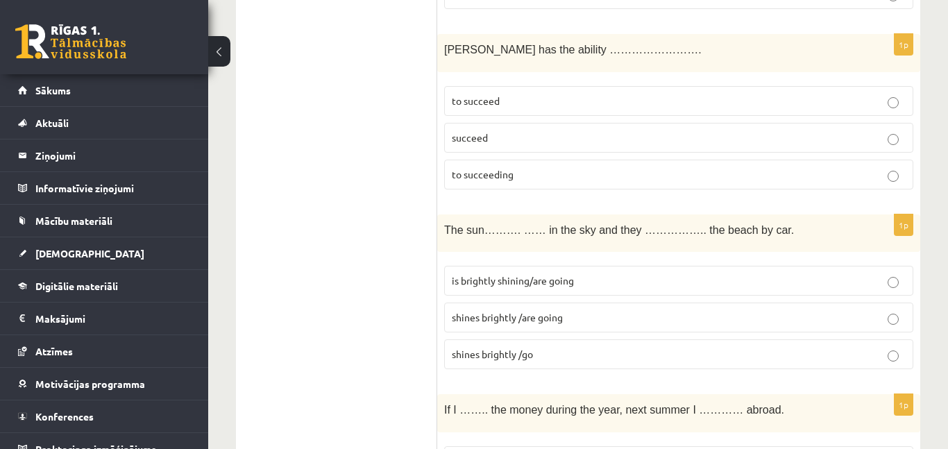
scroll to position [4314, 0]
click at [527, 310] on span "shines brightly /are going" at bounding box center [507, 316] width 111 height 12
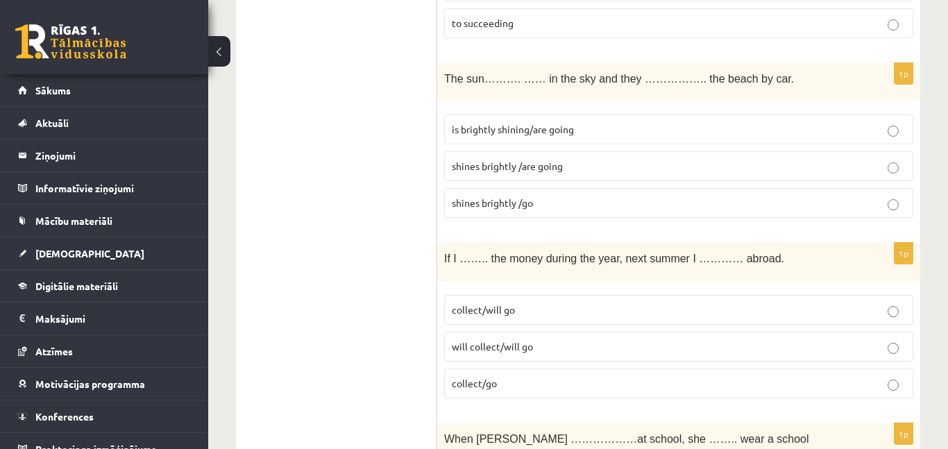
scroll to position [4465, 0]
click at [483, 303] on span "collect/will go" at bounding box center [483, 309] width 63 height 12
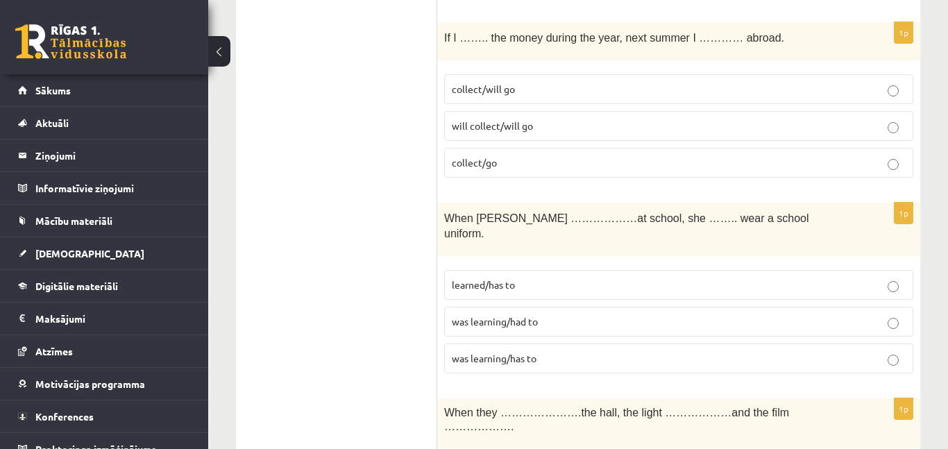
scroll to position [4688, 0]
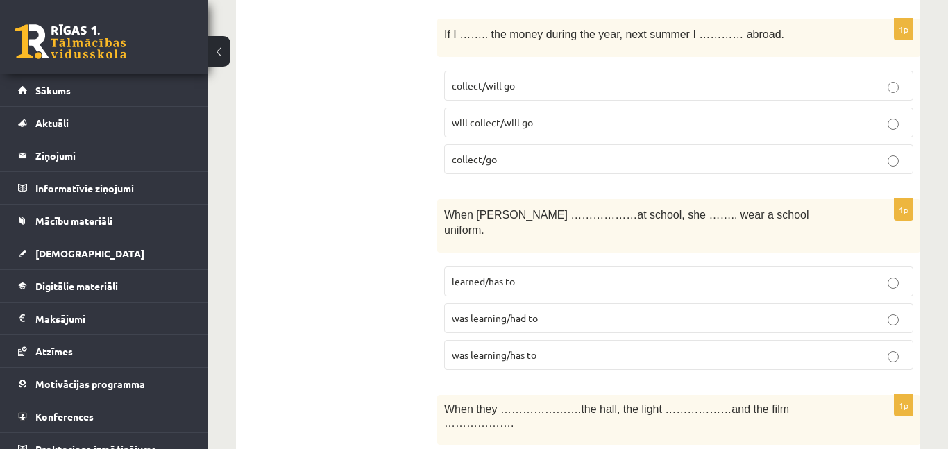
click at [465, 348] on span "was learning/has to" at bounding box center [494, 354] width 85 height 12
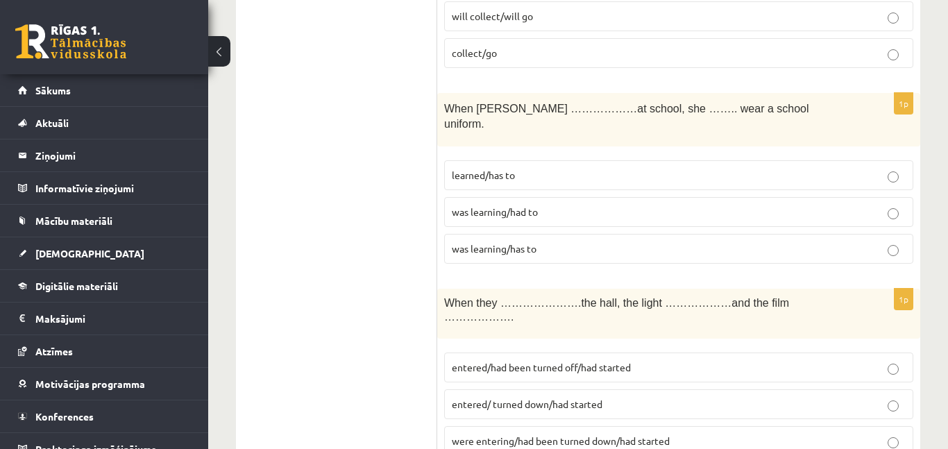
scroll to position [4796, 0]
click at [491, 204] on span "was learning/had to" at bounding box center [495, 210] width 86 height 12
click at [471, 167] on span "learned/has to" at bounding box center [483, 173] width 63 height 12
click at [489, 232] on label "was learning/has to" at bounding box center [678, 247] width 469 height 30
click at [472, 204] on span "was learning/had to" at bounding box center [495, 210] width 86 height 12
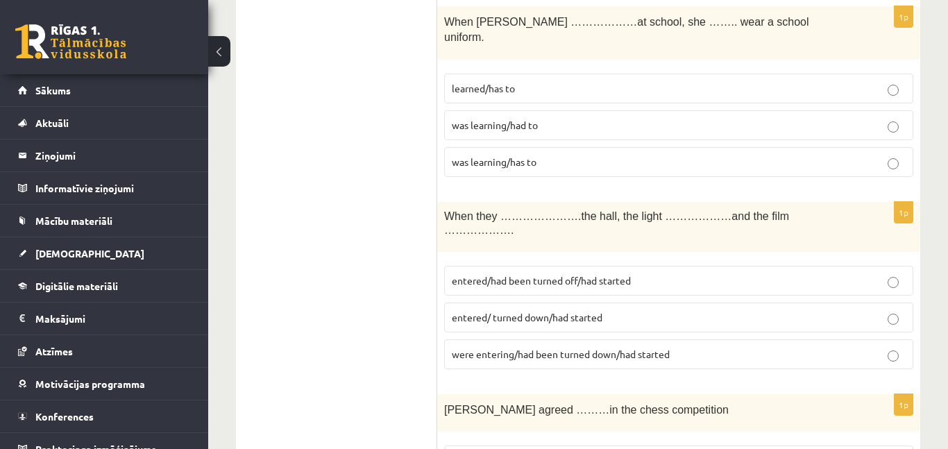
scroll to position [4884, 0]
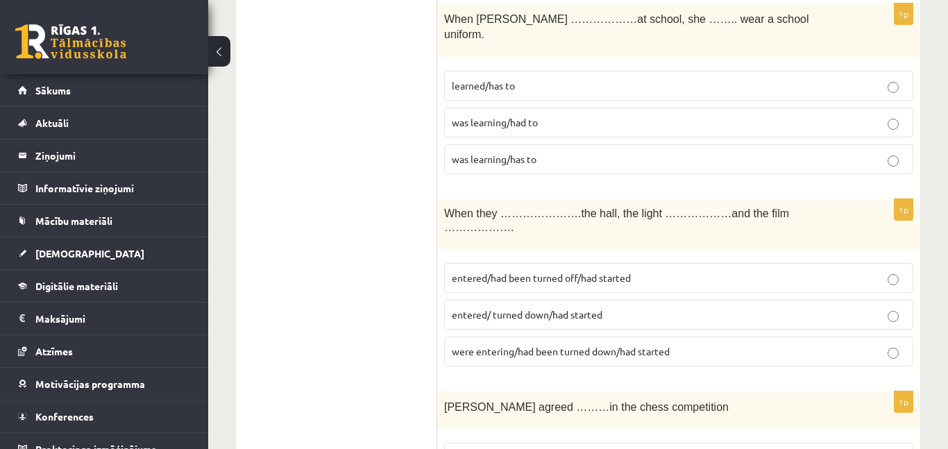
click at [514, 300] on label "entered/ turned down/had started" at bounding box center [678, 315] width 469 height 30
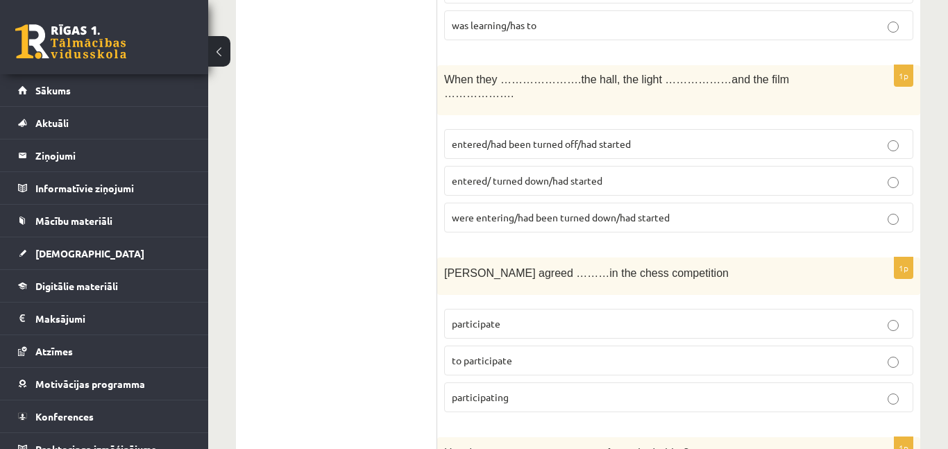
scroll to position [5013, 0]
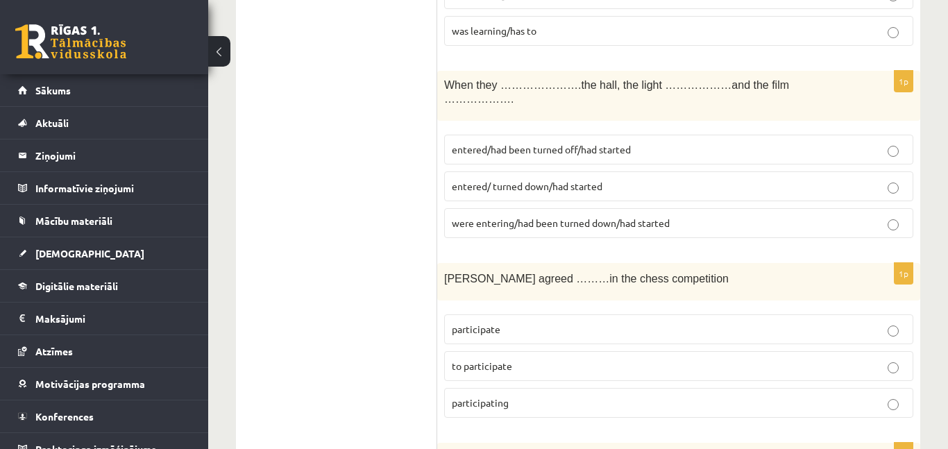
click at [542, 359] on p "to participate" at bounding box center [679, 366] width 454 height 15
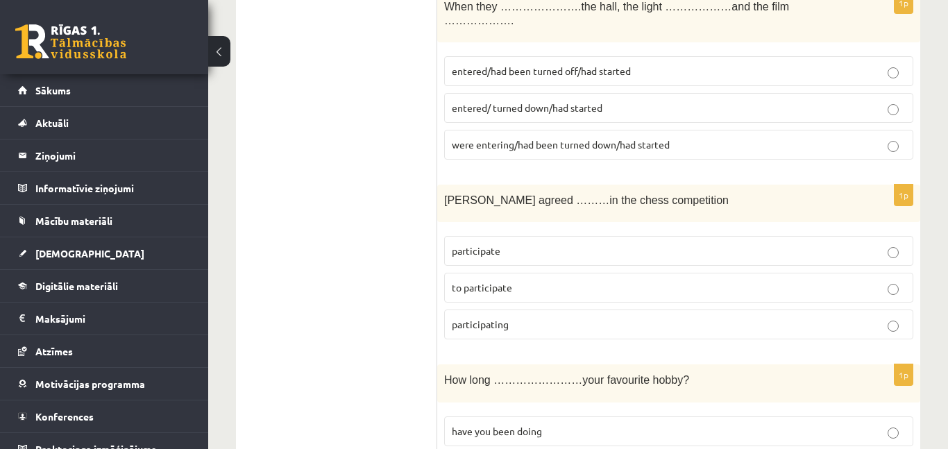
click at [519, 424] on p "have you been doing" at bounding box center [679, 431] width 454 height 15
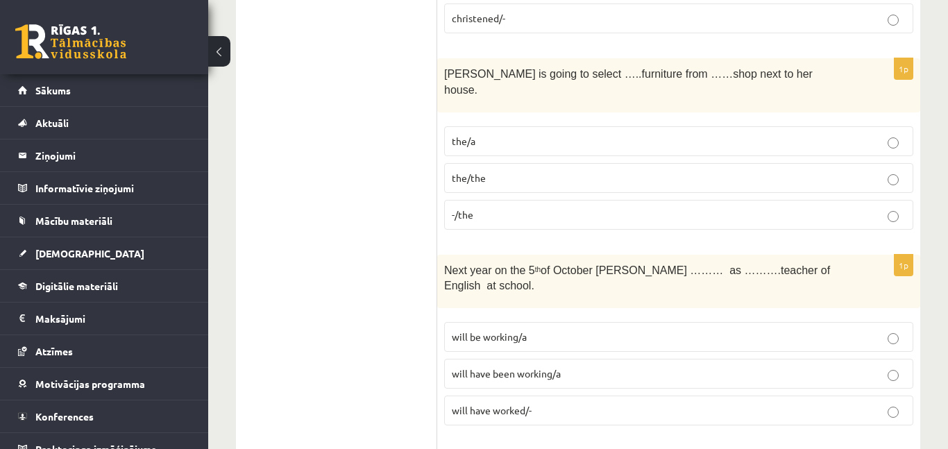
scroll to position [0, 0]
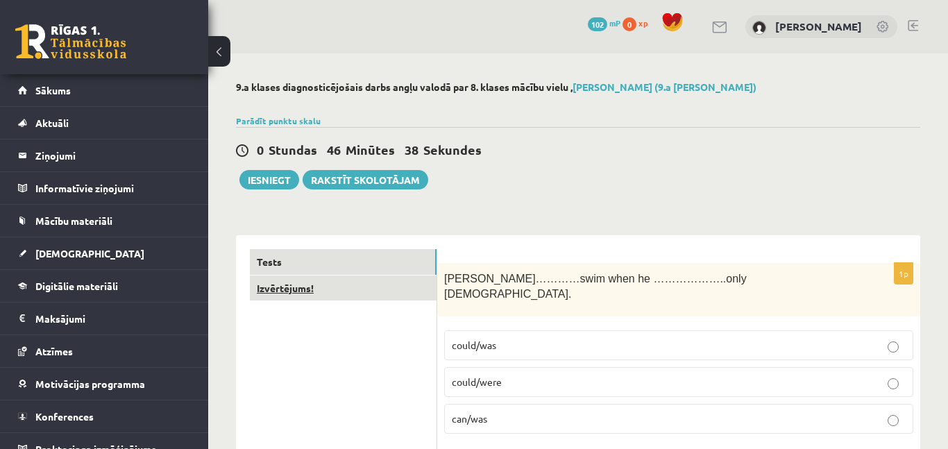
click at [273, 293] on link "Izvērtējums!" at bounding box center [343, 289] width 187 height 26
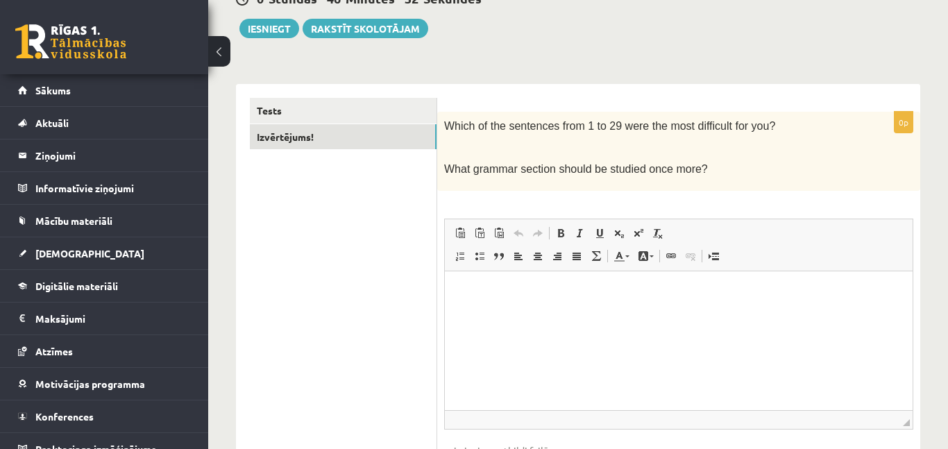
scroll to position [158, 0]
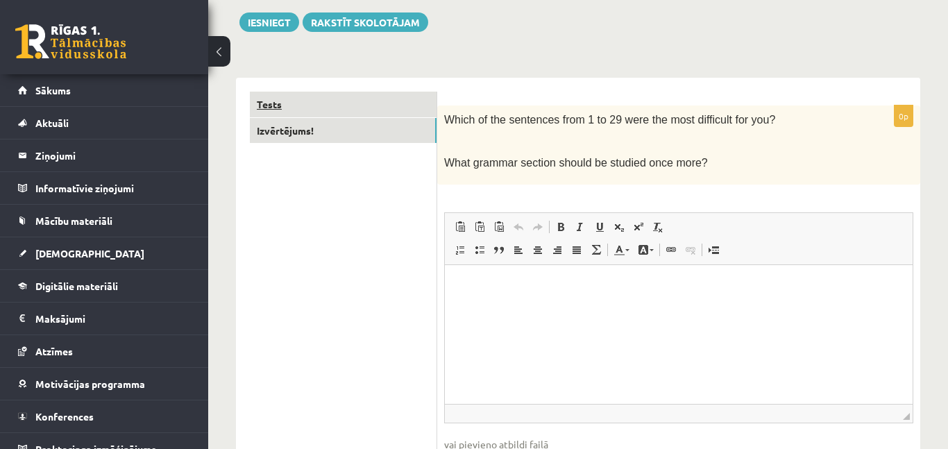
click at [339, 110] on link "Tests" at bounding box center [343, 105] width 187 height 26
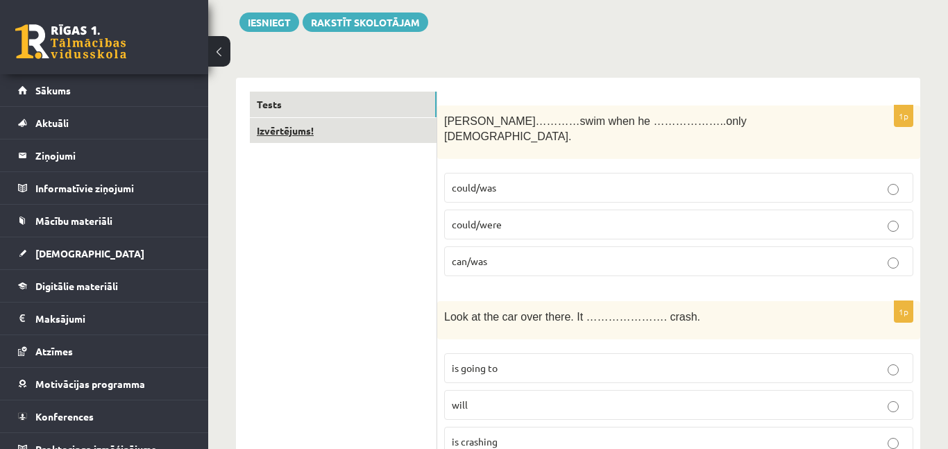
click at [329, 130] on link "Izvērtējums!" at bounding box center [343, 131] width 187 height 26
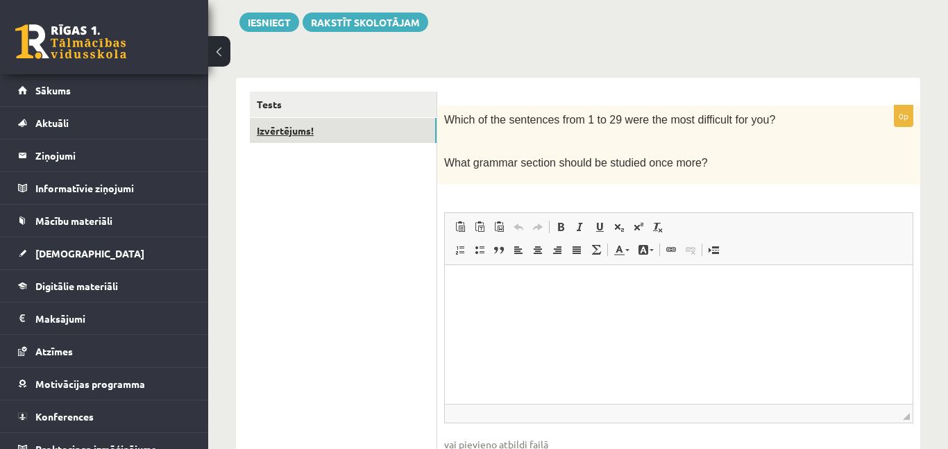
scroll to position [0, 0]
click at [339, 222] on ul "Tests Izvērtējums!" at bounding box center [343, 296] width 187 height 409
click at [295, 103] on link "Tests" at bounding box center [343, 105] width 187 height 26
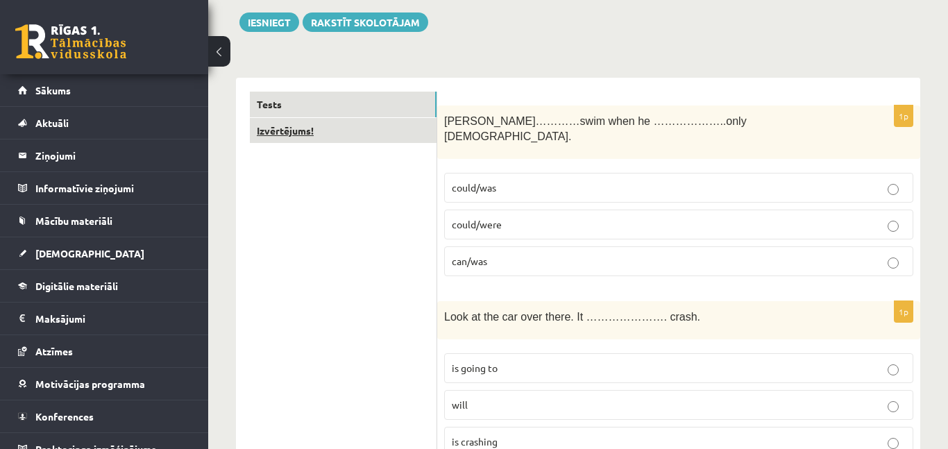
click at [288, 128] on link "Izvērtējums!" at bounding box center [343, 131] width 187 height 26
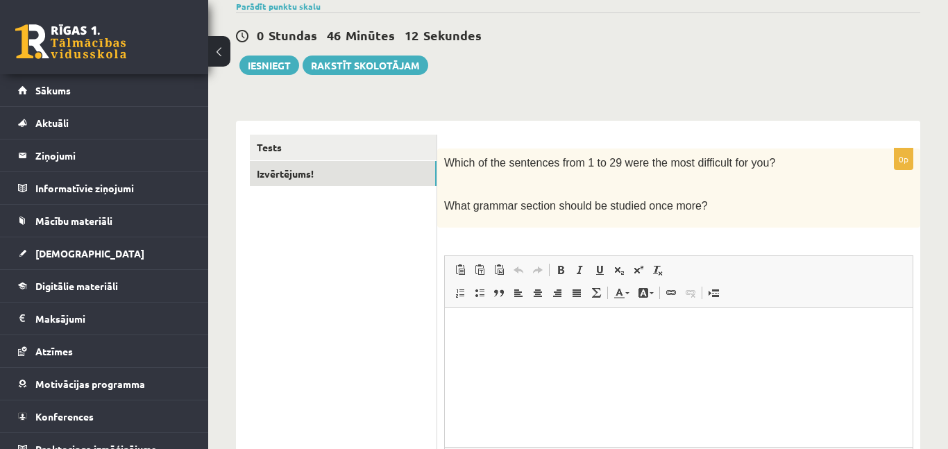
click at [561, 350] on html at bounding box center [679, 328] width 468 height 42
click at [301, 144] on link "Tests" at bounding box center [343, 148] width 187 height 26
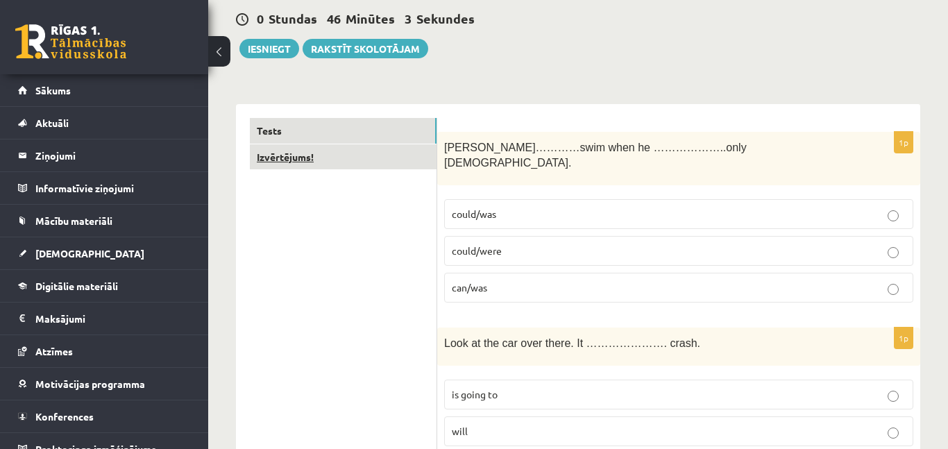
scroll to position [115, 0]
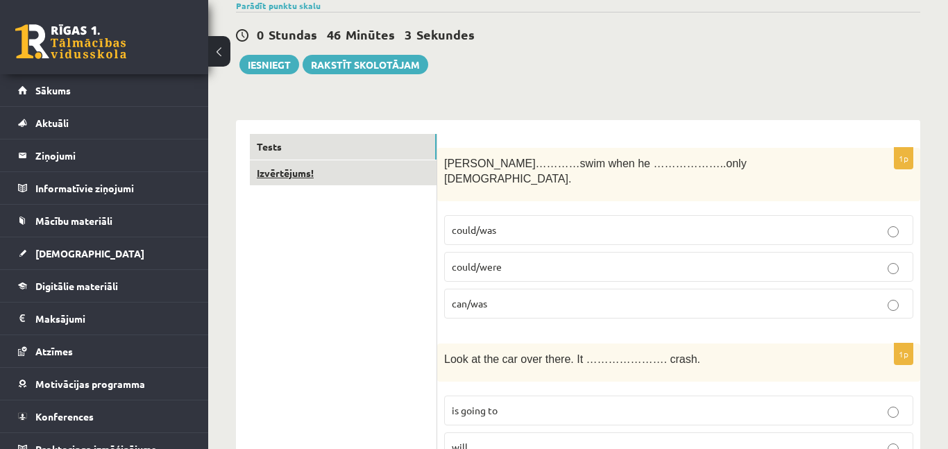
click at [332, 177] on link "Izvērtējums!" at bounding box center [343, 173] width 187 height 26
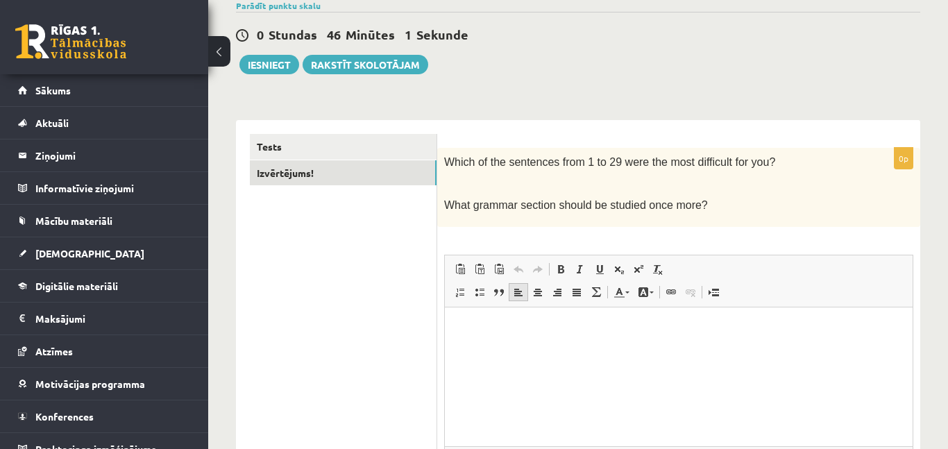
scroll to position [0, 0]
click at [528, 339] on html at bounding box center [679, 328] width 468 height 42
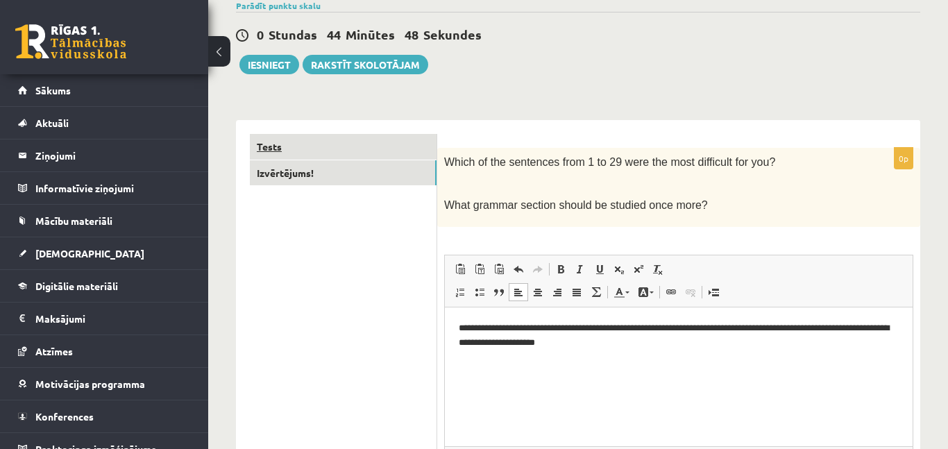
click at [282, 146] on link "Tests" at bounding box center [343, 147] width 187 height 26
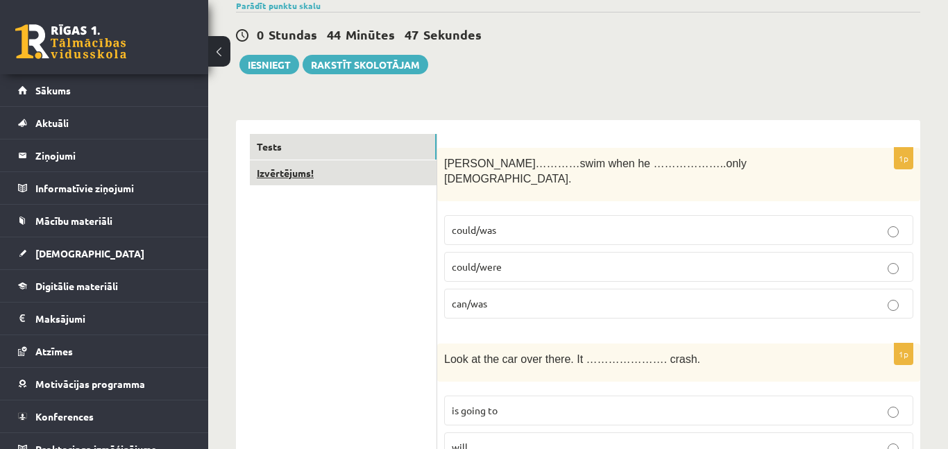
click at [289, 171] on link "Izvērtējums!" at bounding box center [343, 173] width 187 height 26
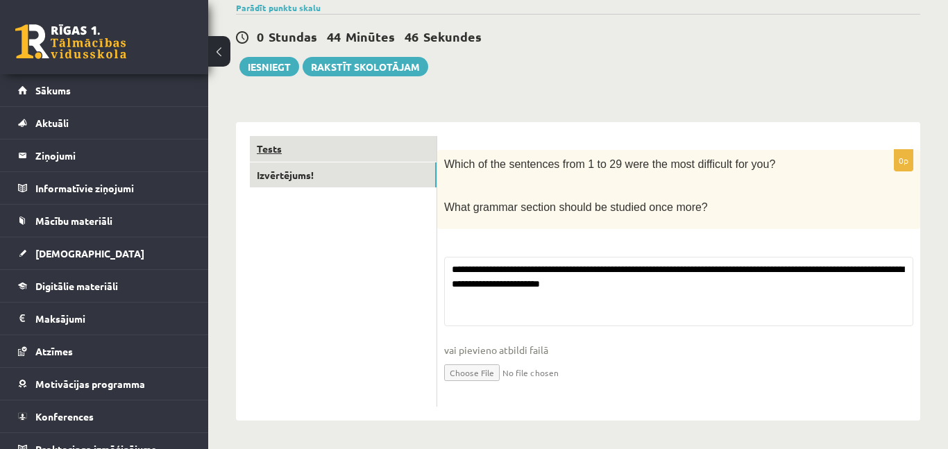
scroll to position [115, 0]
click at [290, 149] on link "Tests" at bounding box center [343, 149] width 187 height 26
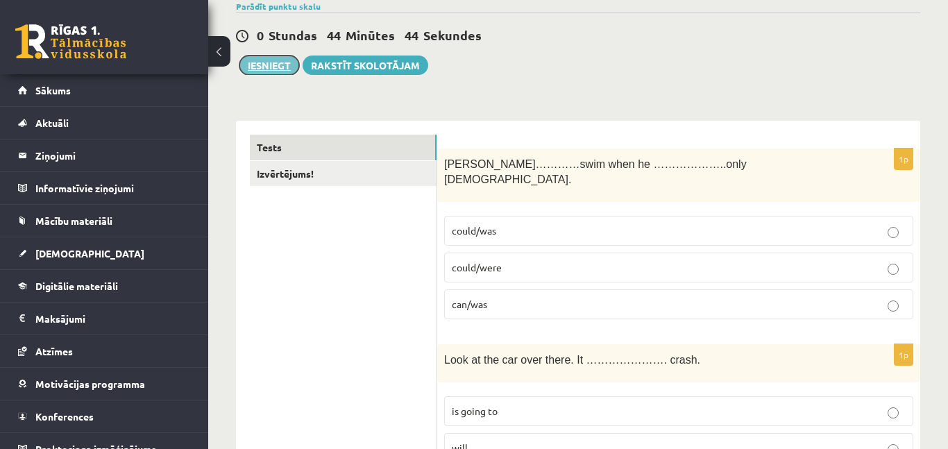
click at [264, 71] on button "Iesniegt" at bounding box center [269, 65] width 60 height 19
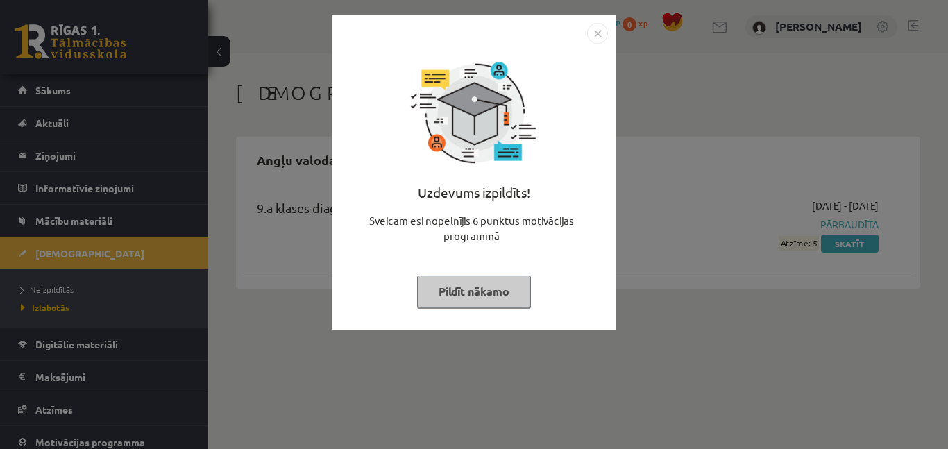
click at [484, 295] on button "Pildīt nākamo" at bounding box center [474, 292] width 114 height 32
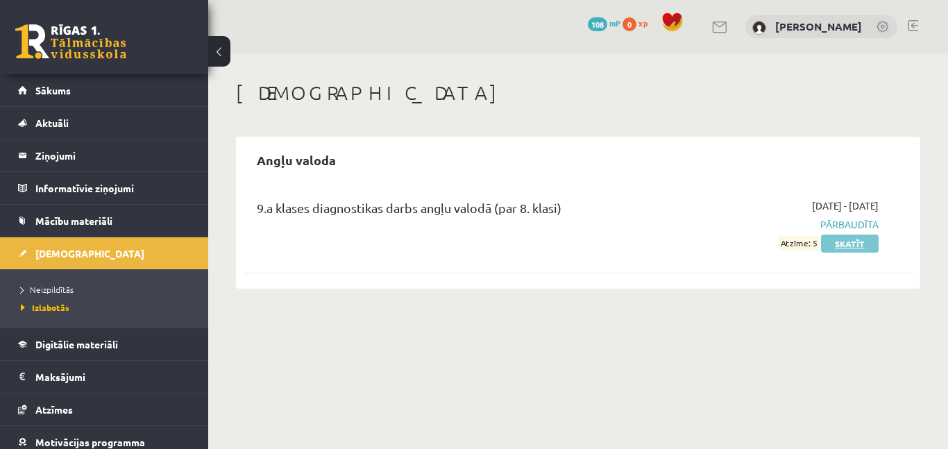
click at [855, 244] on link "Skatīt" at bounding box center [850, 244] width 58 height 18
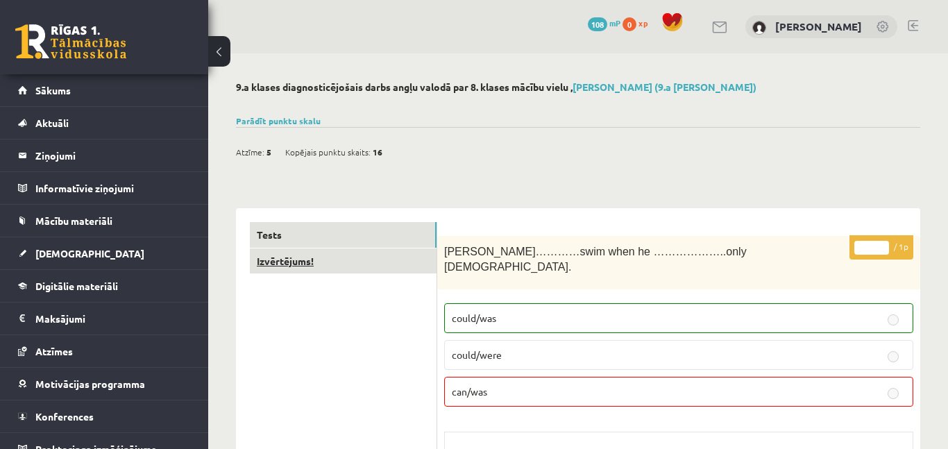
click at [327, 268] on link "Izvērtējums!" at bounding box center [343, 261] width 187 height 26
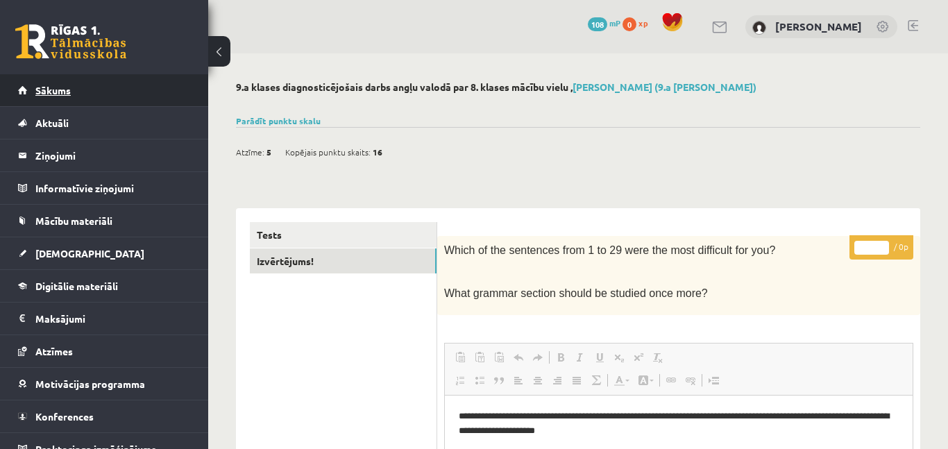
click at [96, 85] on link "Sākums" at bounding box center [104, 90] width 173 height 32
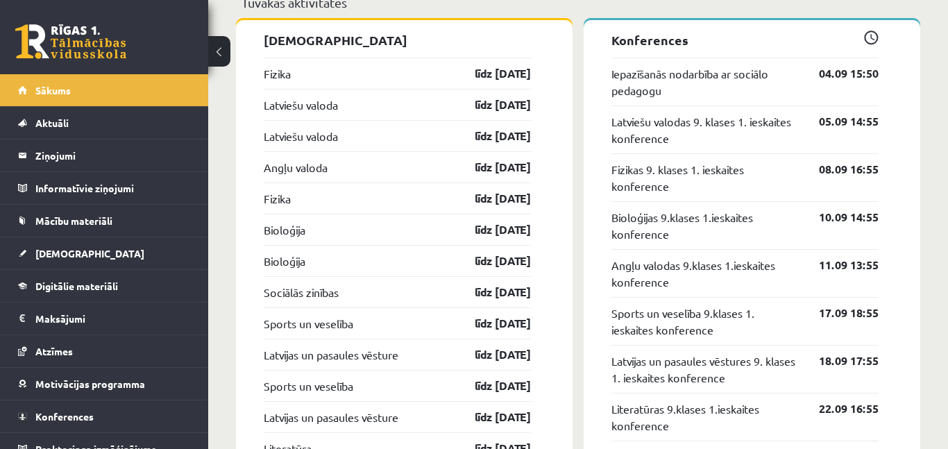
scroll to position [1387, 0]
